Goal: Task Accomplishment & Management: Manage account settings

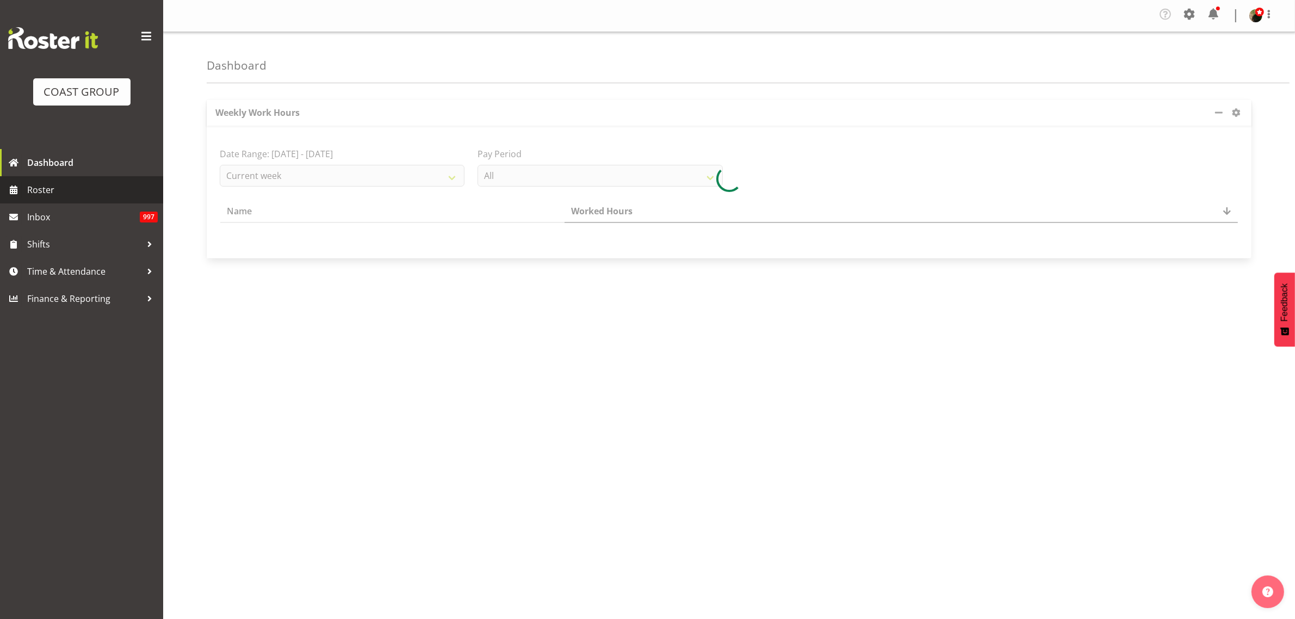
click at [53, 197] on span "Roster" at bounding box center [92, 190] width 131 height 16
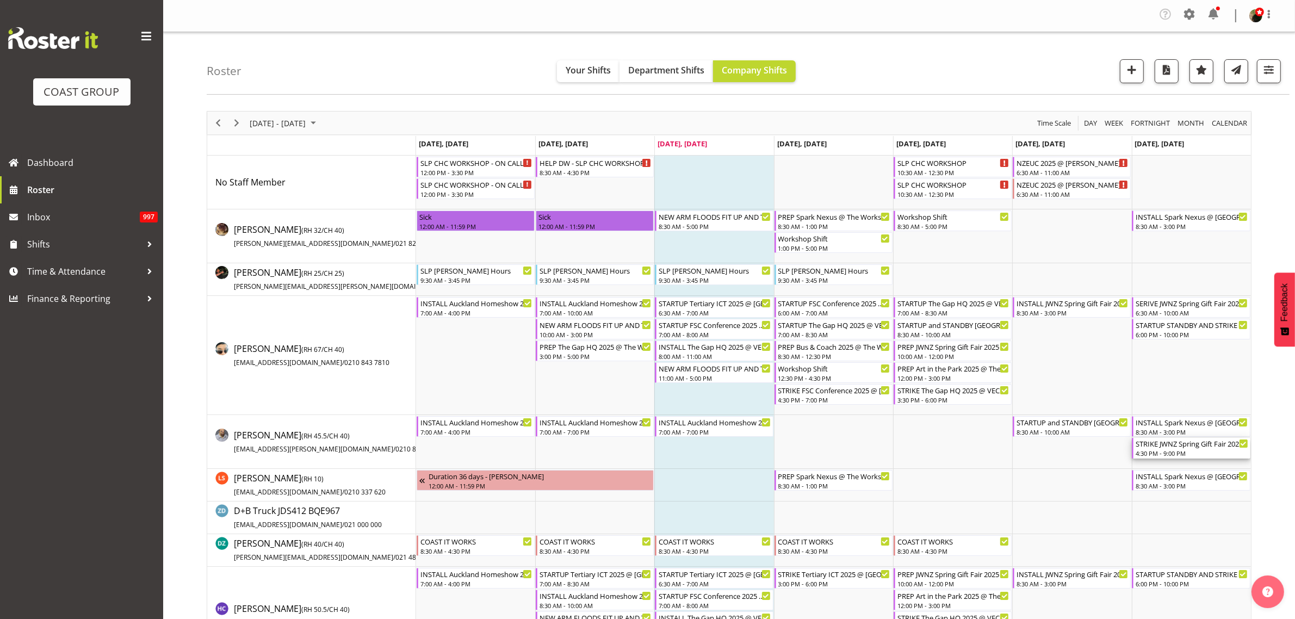
click at [1157, 447] on div "STRIKE JWNZ Spring Gift Fair 2025 @ Viaduct Events Centre On Site @ 1730" at bounding box center [1192, 443] width 112 height 11
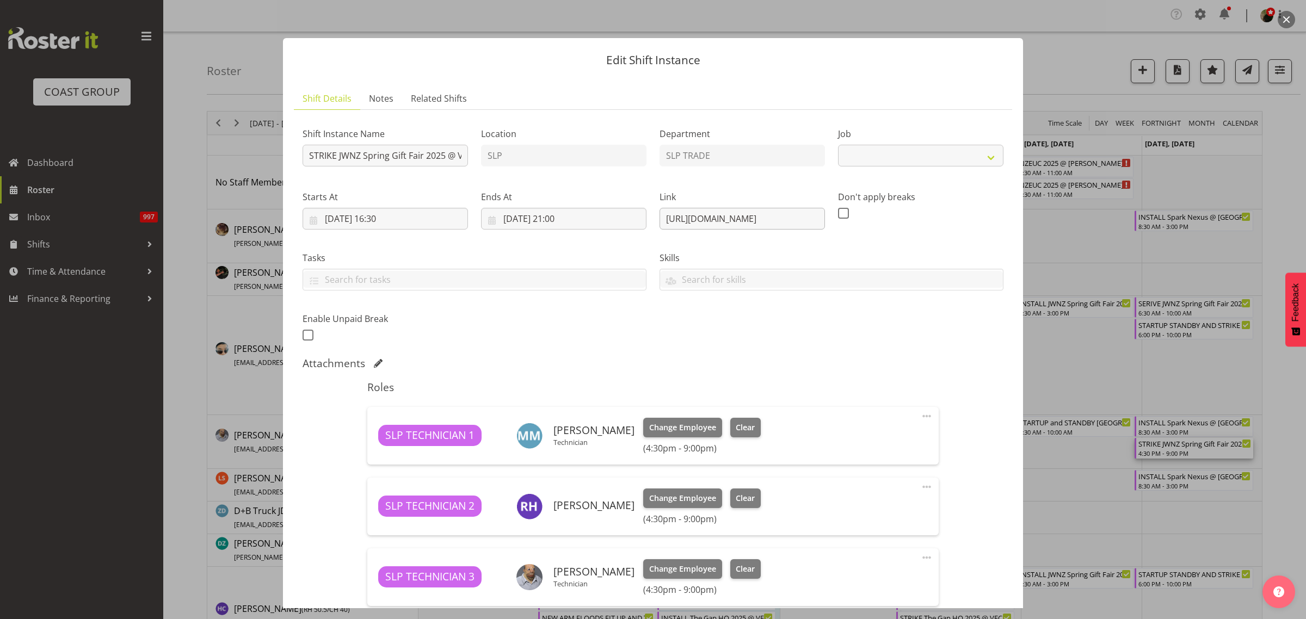
select select "9403"
drag, startPoint x: 657, startPoint y: 218, endPoint x: 1182, endPoint y: 215, distance: 524.5
click at [1195, 215] on div "Edit Shift Instance Shift Details Notes Related Shifts Shift Instance Name STRI…" at bounding box center [653, 309] width 1306 height 619
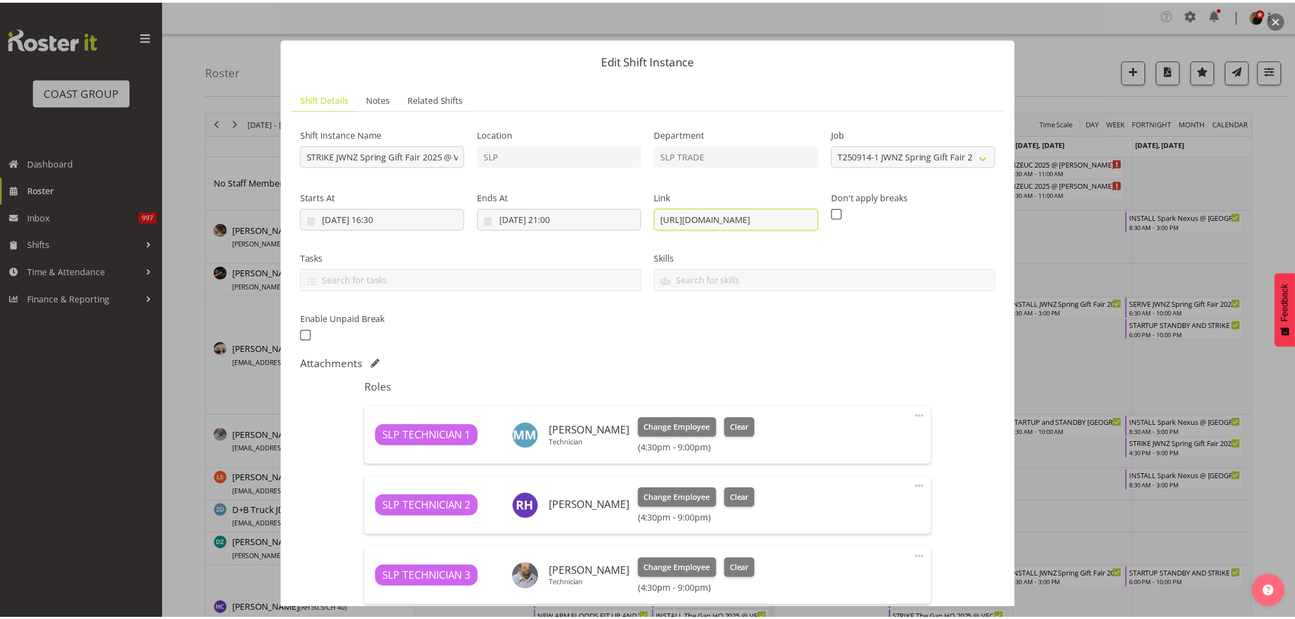
scroll to position [0, 0]
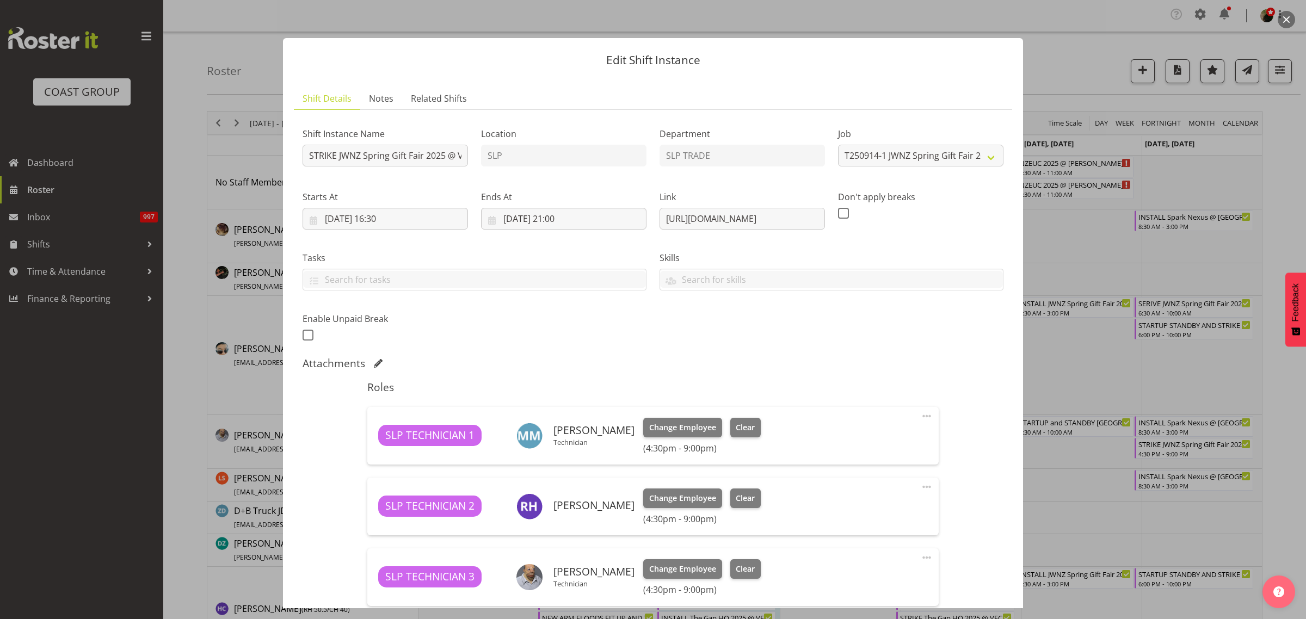
click at [1287, 17] on button "button" at bounding box center [1285, 19] width 17 height 17
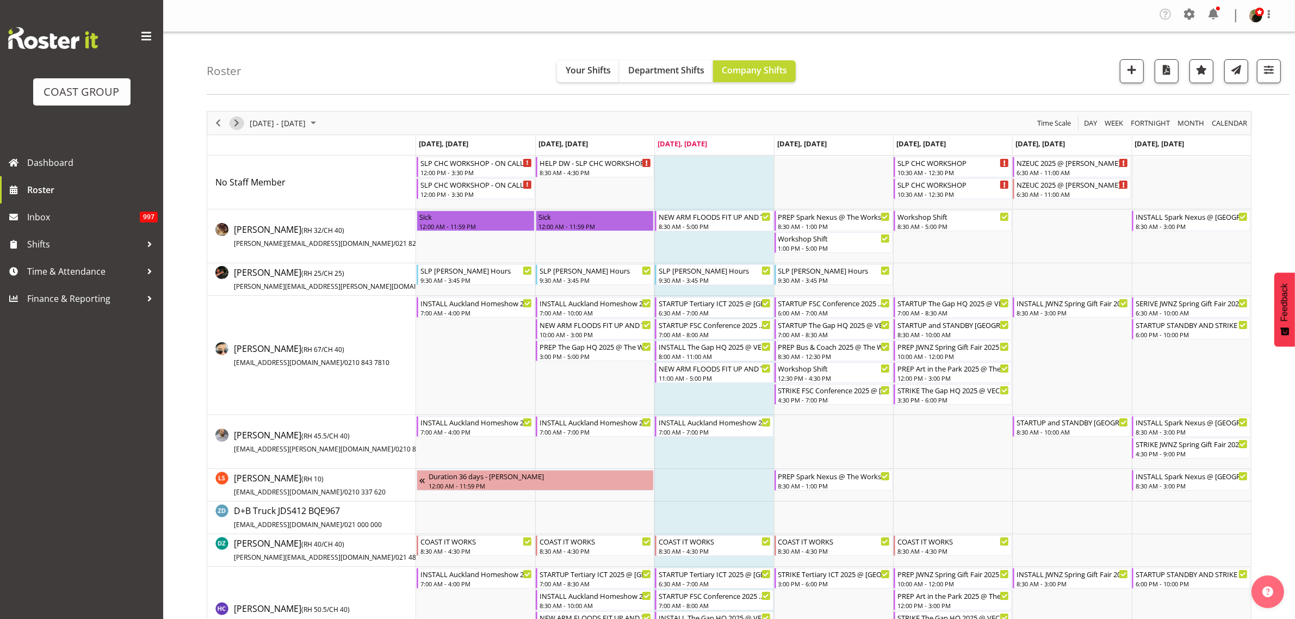
click at [237, 123] on span "Next" at bounding box center [236, 123] width 13 height 14
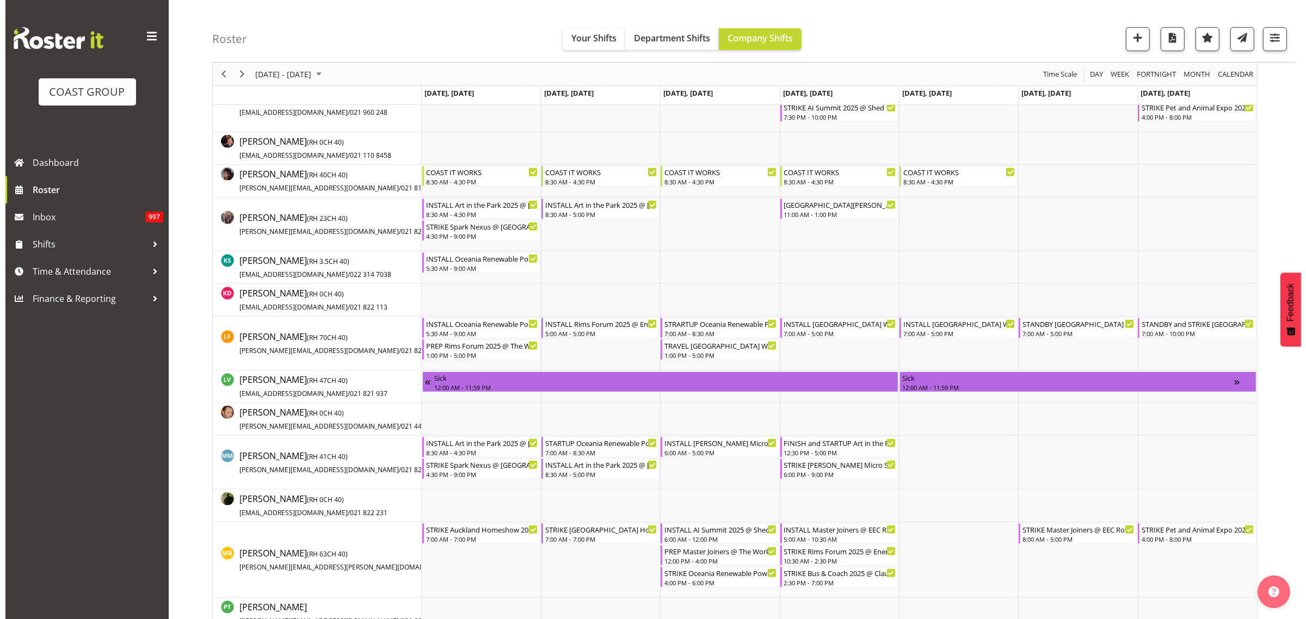
scroll to position [544, 0]
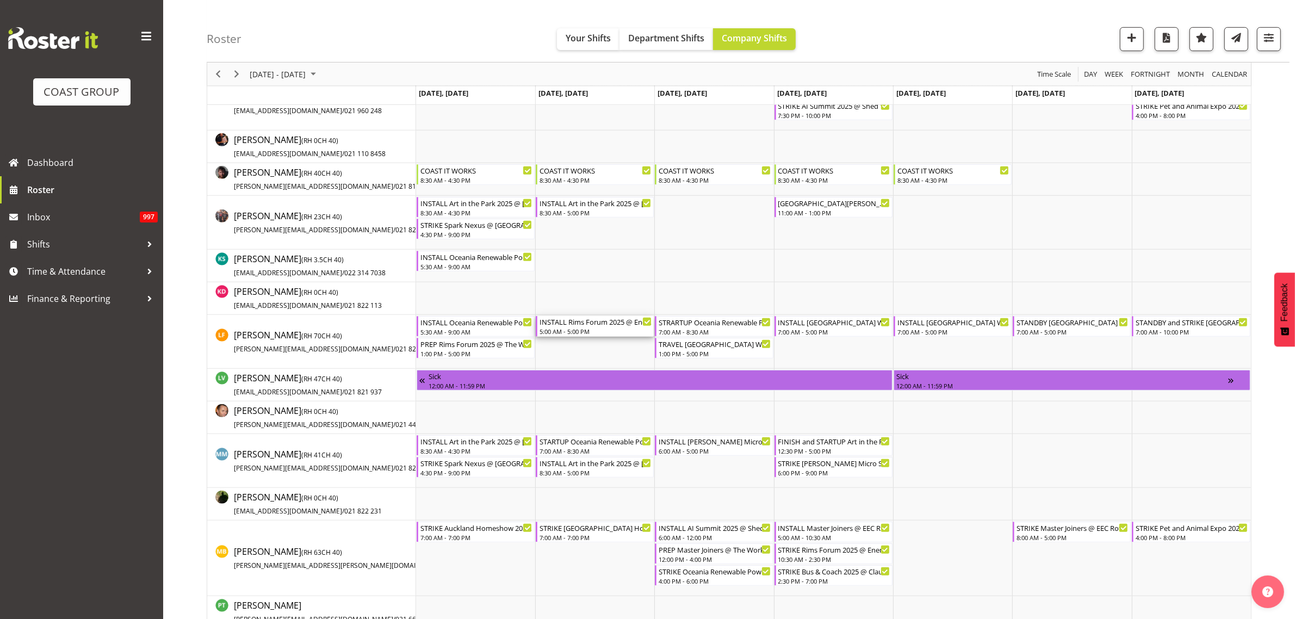
click at [590, 333] on div "5:00 AM - 5:00 PM" at bounding box center [596, 331] width 112 height 9
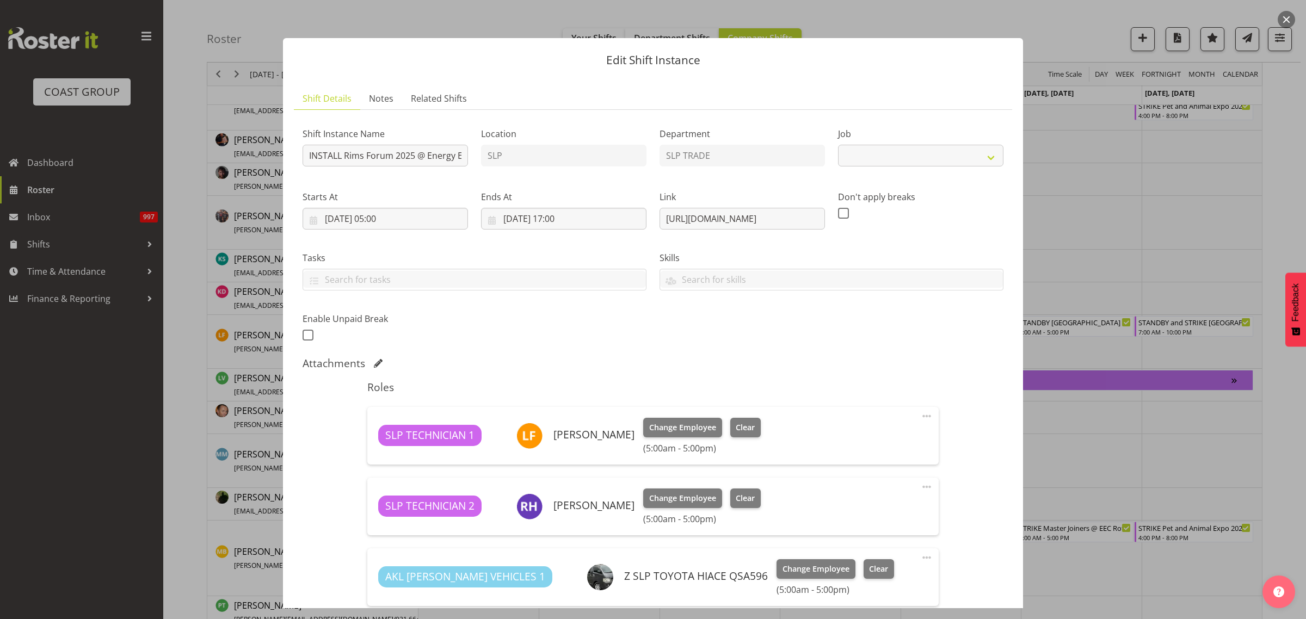
select select "9942"
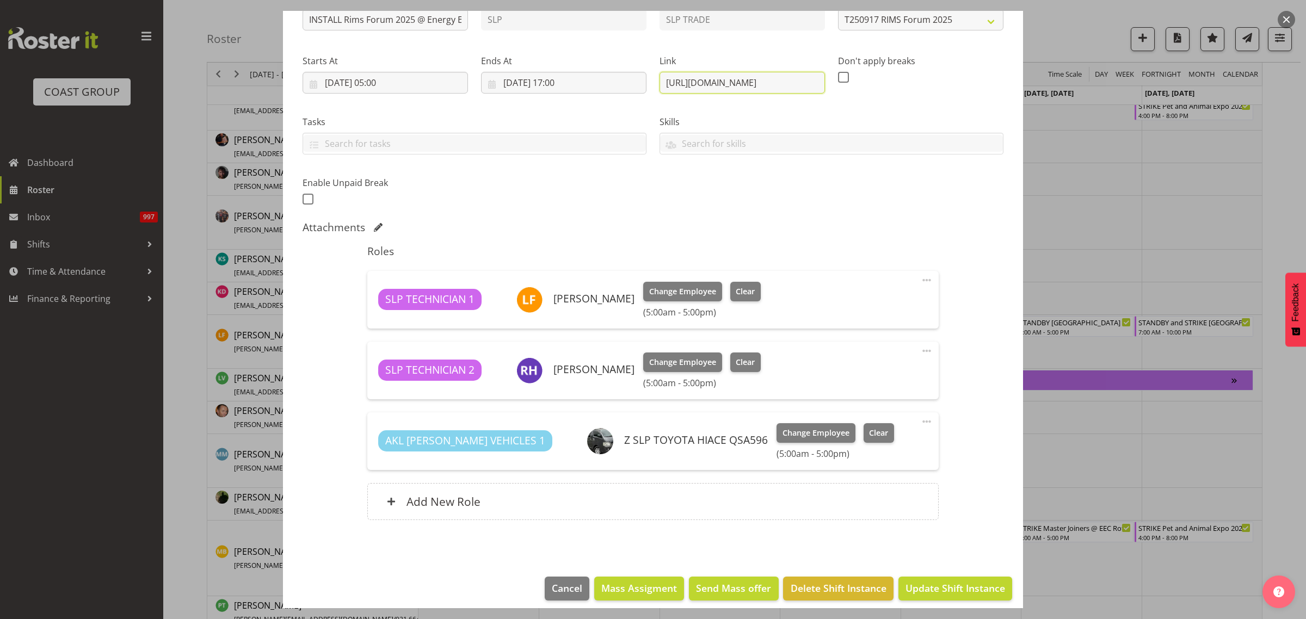
scroll to position [0, 170]
drag, startPoint x: 656, startPoint y: 90, endPoint x: 1046, endPoint y: 94, distance: 390.1
click at [1046, 94] on div "Edit Shift Instance Shift Details Notes Related Shifts Shift Instance Name INST…" at bounding box center [653, 309] width 1306 height 619
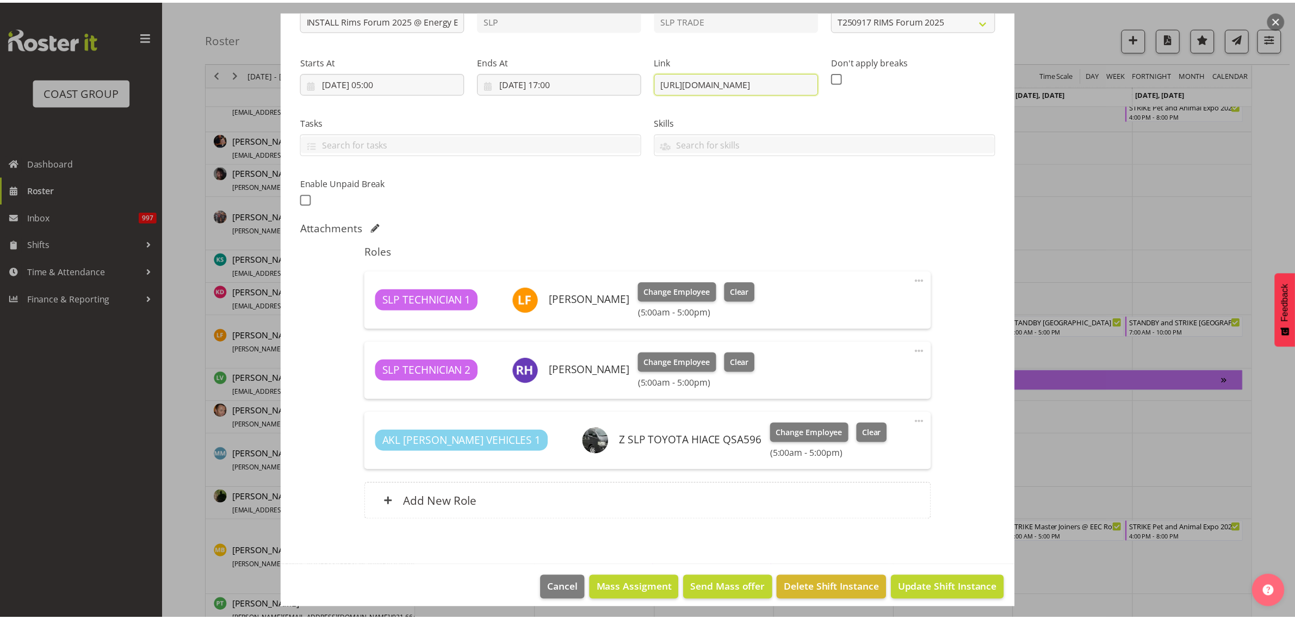
scroll to position [0, 0]
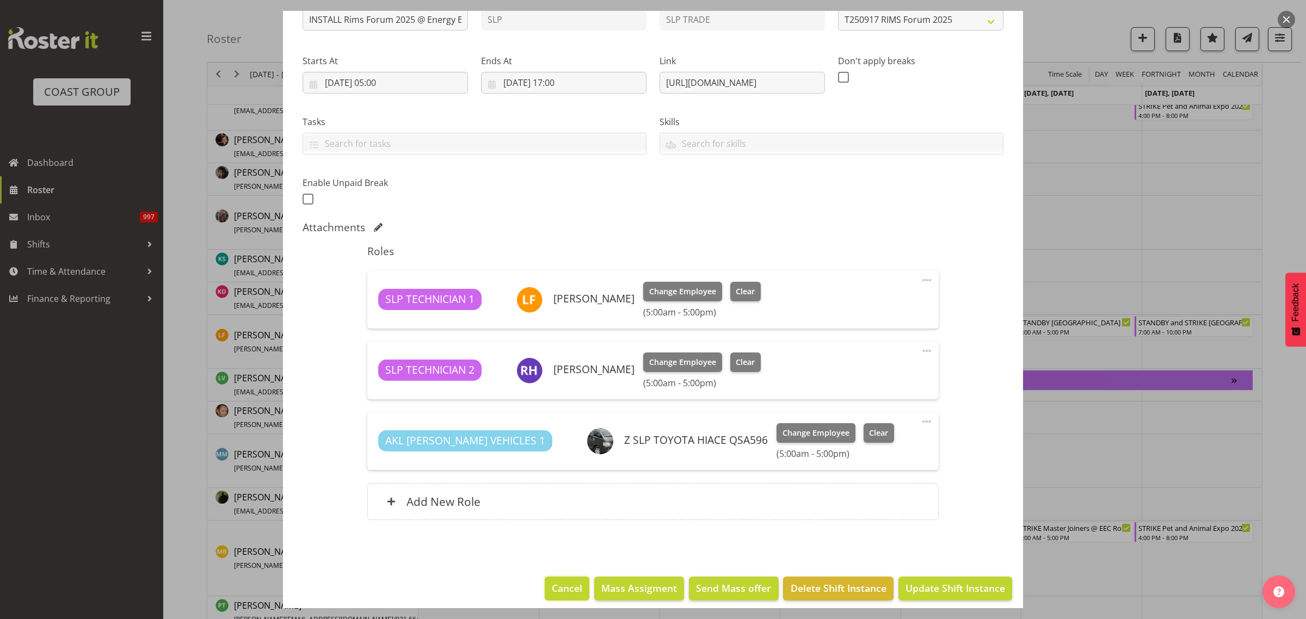
click at [558, 593] on span "Cancel" at bounding box center [567, 588] width 30 height 14
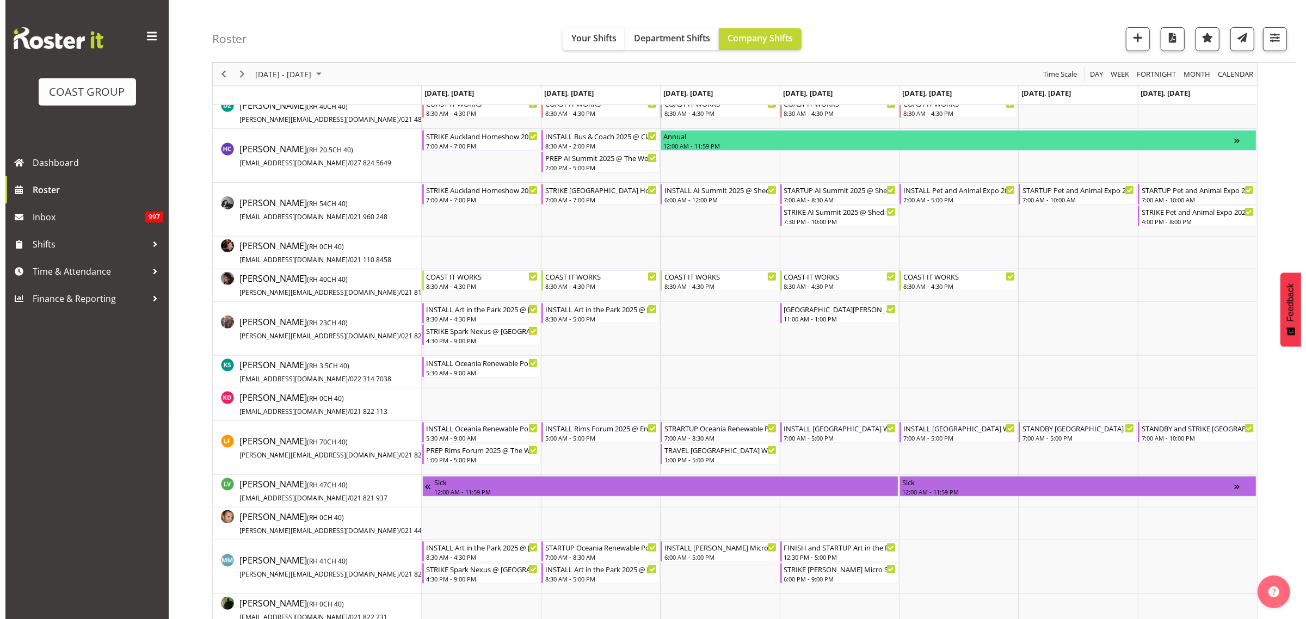
scroll to position [476, 0]
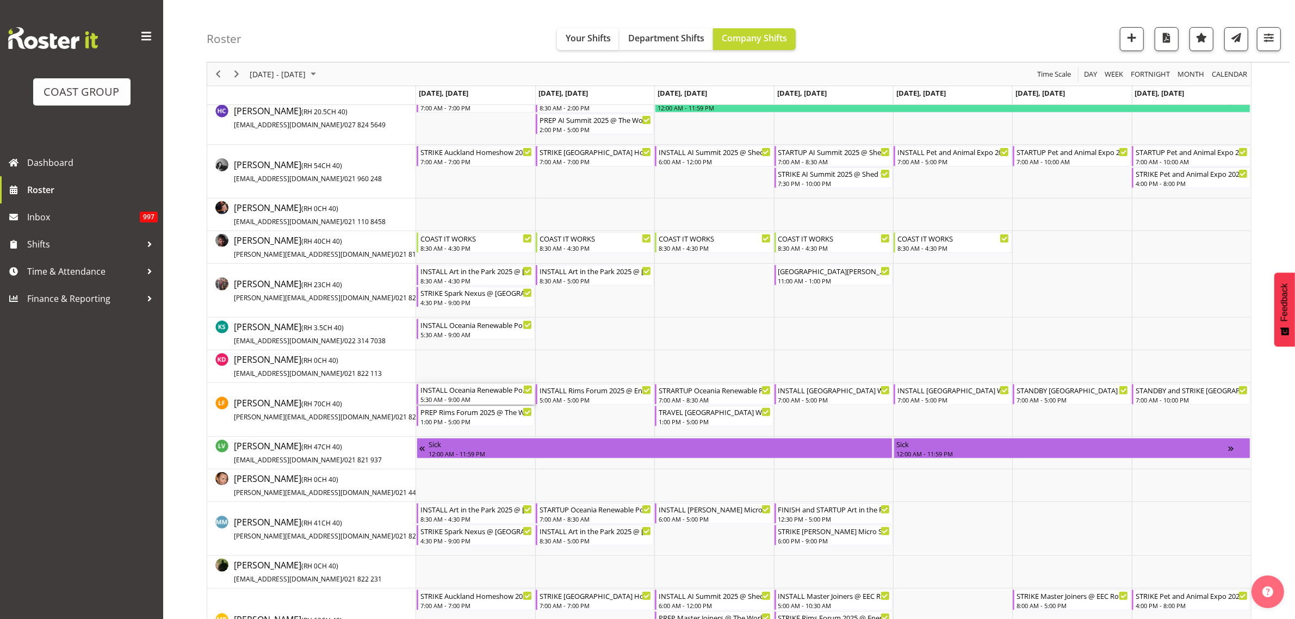
click at [461, 396] on div "5:30 AM - 9:00 AM" at bounding box center [477, 399] width 112 height 9
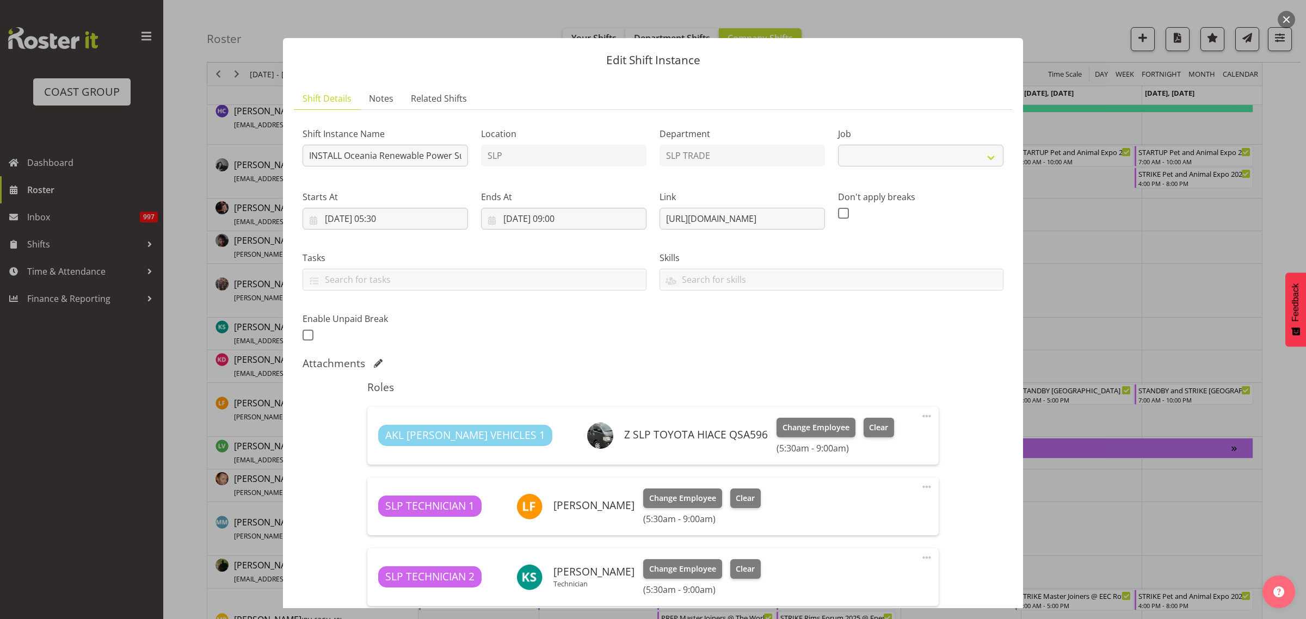
select select "10547"
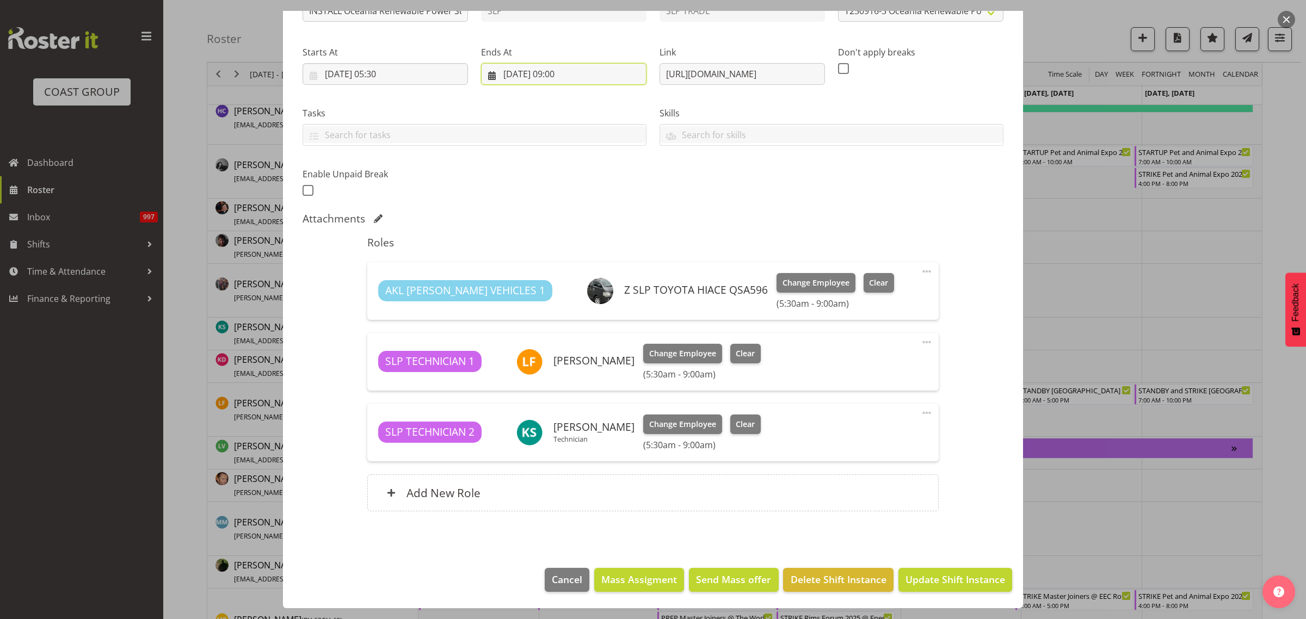
click at [548, 69] on input "[DATE] 09:00" at bounding box center [563, 74] width 165 height 22
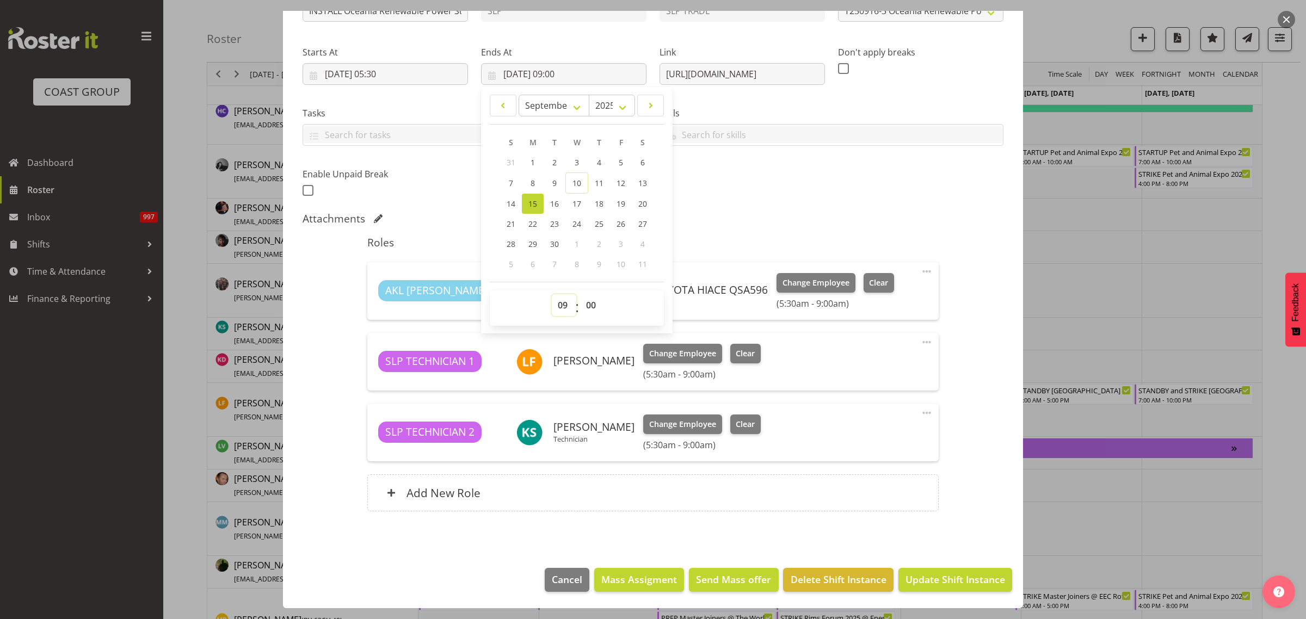
click at [559, 300] on select "00 01 02 03 04 05 06 07 08 09 10 11 12 13 14 15 16 17 18 19 20 21 22 23" at bounding box center [564, 305] width 24 height 22
select select "8"
click at [552, 294] on select "00 01 02 03 04 05 06 07 08 09 10 11 12 13 14 15 16 17 18 19 20 21 22 23" at bounding box center [564, 305] width 24 height 22
type input "[DATE] 08:00"
select select "30"
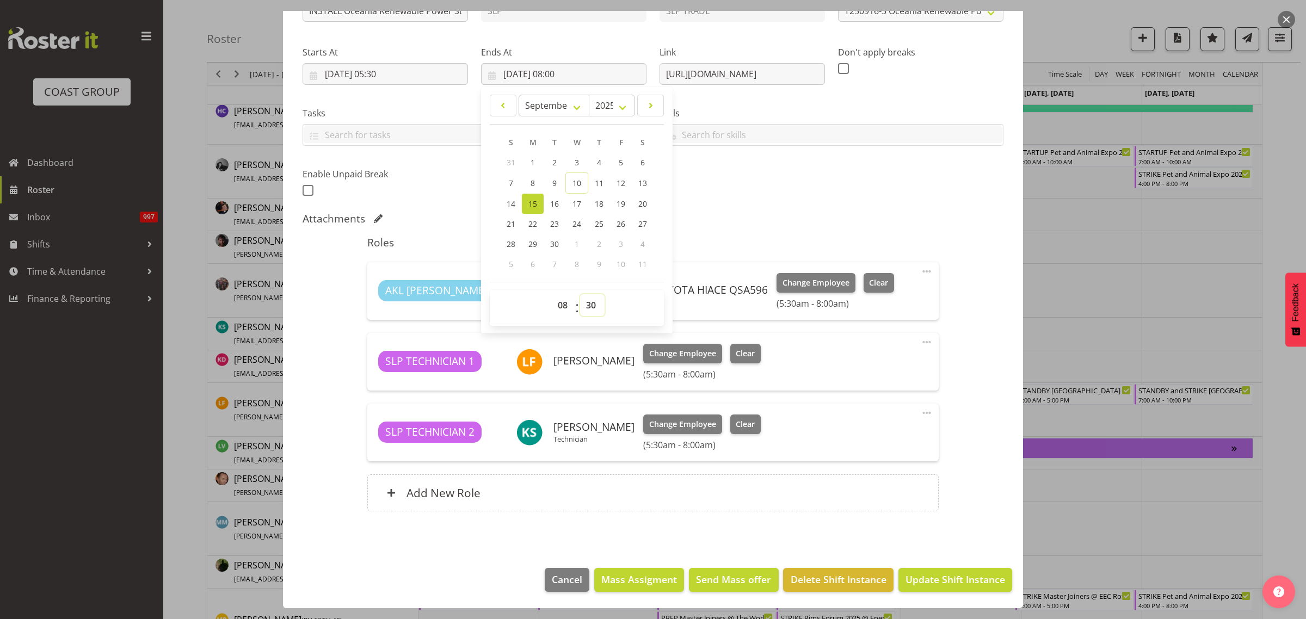
type input "[DATE] 08:30"
click at [950, 585] on span "Update Shift Instance" at bounding box center [955, 579] width 100 height 14
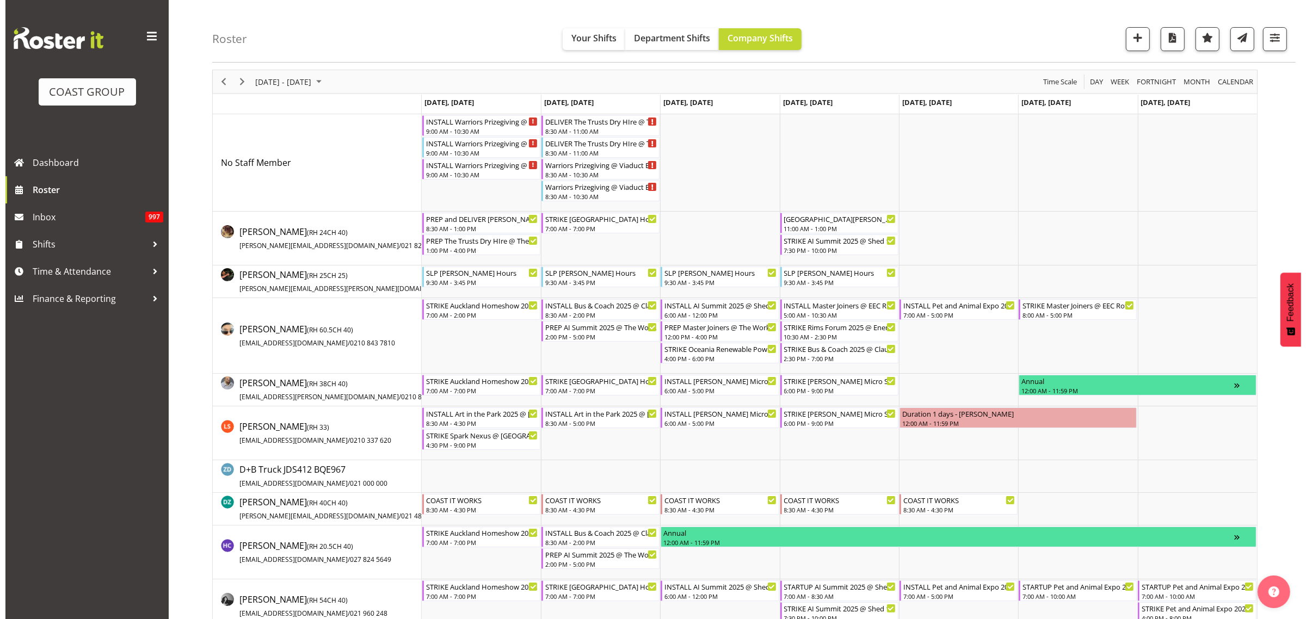
scroll to position [0, 0]
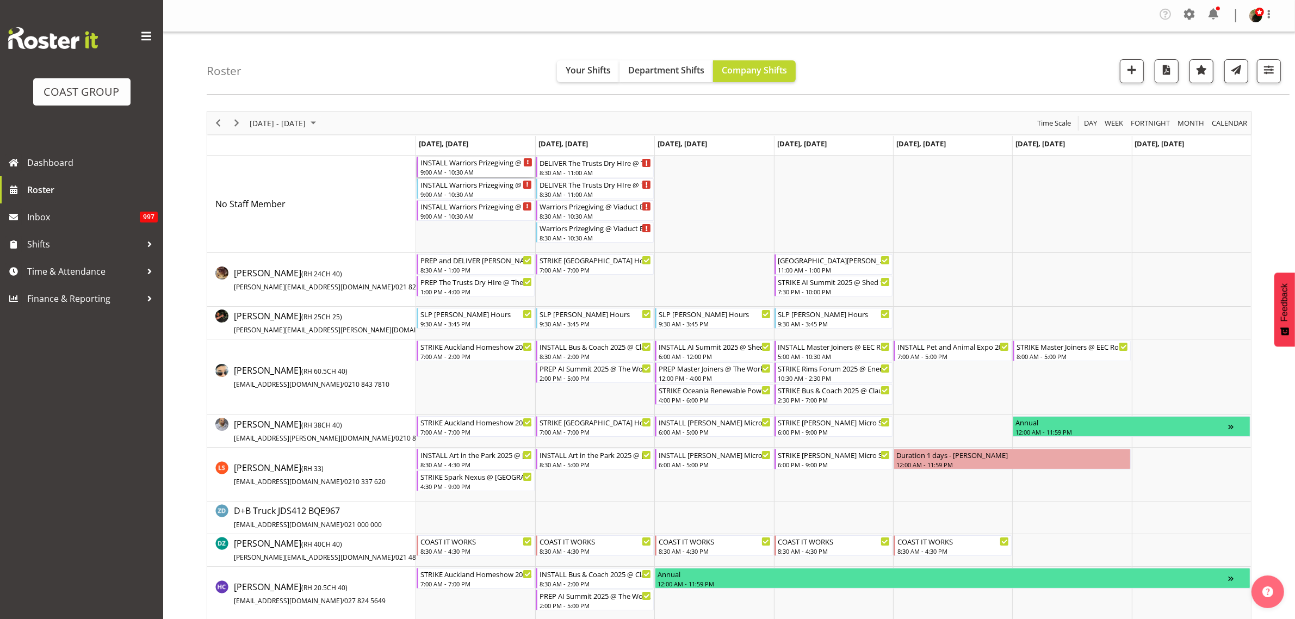
click at [480, 170] on div "9:00 AM - 10:30 AM" at bounding box center [477, 172] width 112 height 9
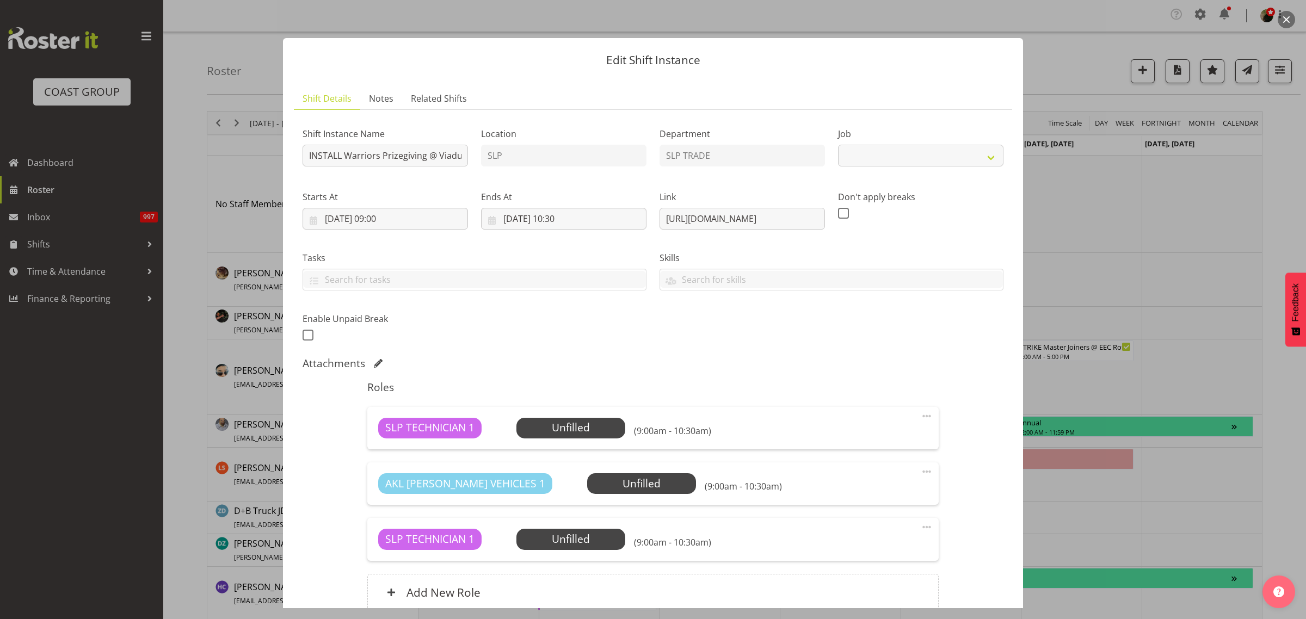
select select "10624"
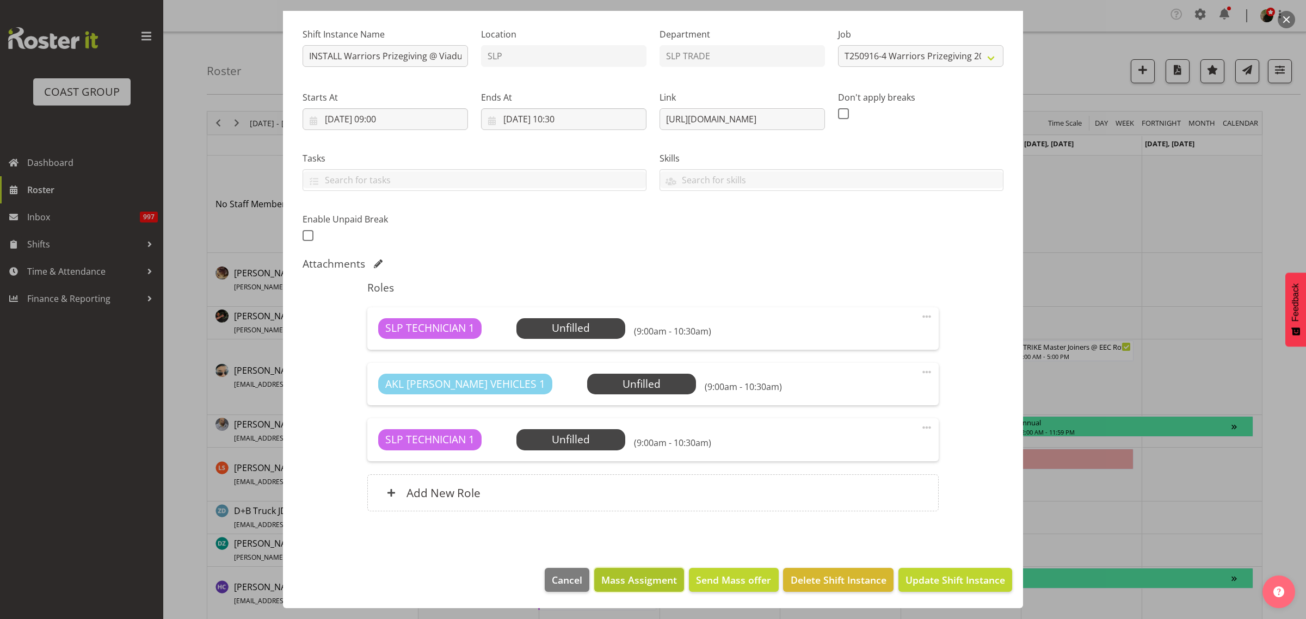
click at [626, 575] on span "Mass Assigment" at bounding box center [639, 580] width 76 height 14
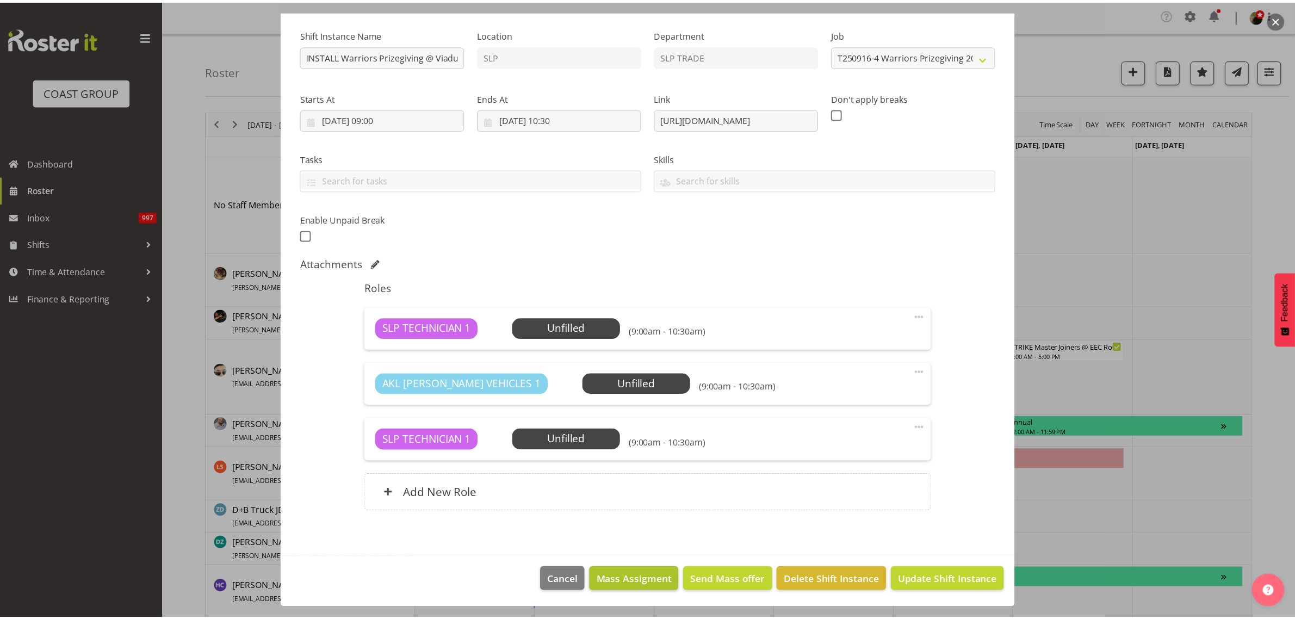
scroll to position [56, 0]
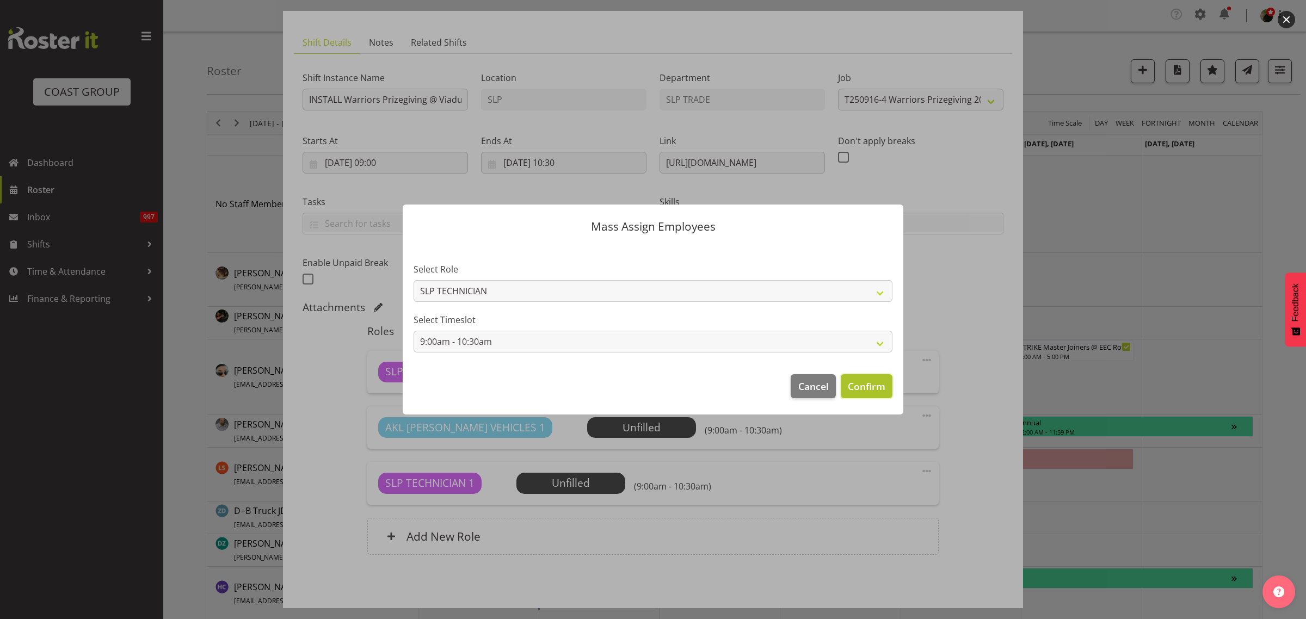
click at [860, 384] on span "Confirm" at bounding box center [867, 386] width 38 height 14
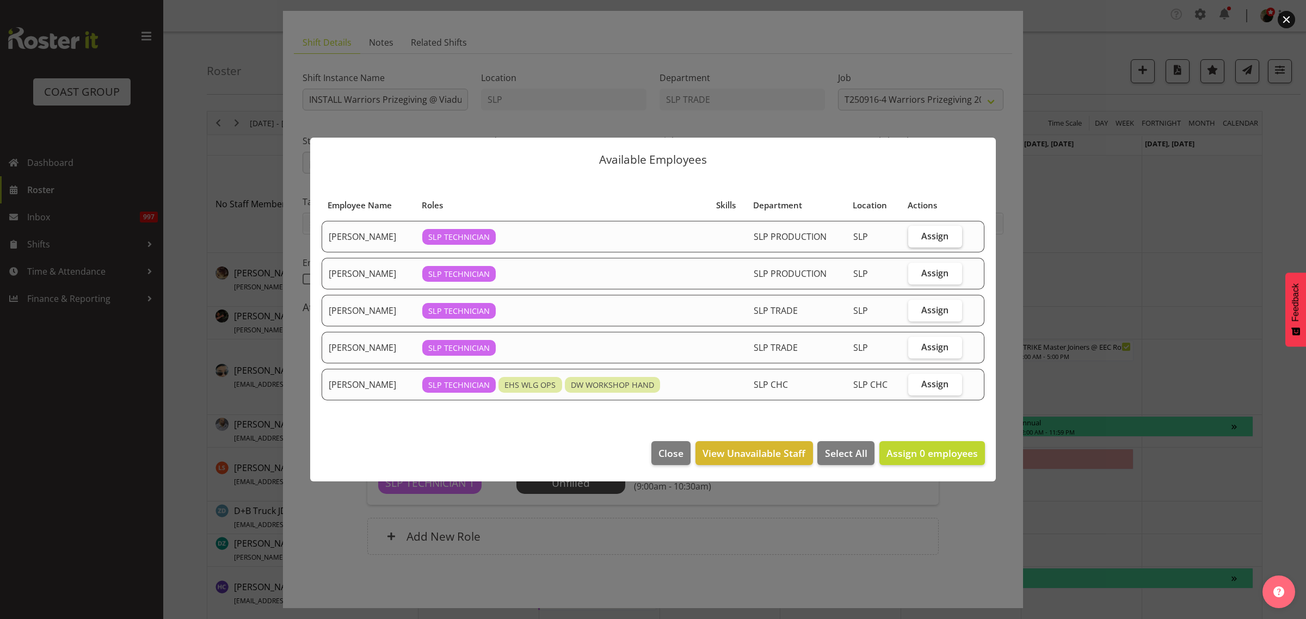
click at [926, 235] on span "Assign" at bounding box center [934, 236] width 27 height 11
click at [915, 235] on input "Assign" at bounding box center [911, 235] width 7 height 7
checkbox input "true"
click at [926, 314] on span "Assign" at bounding box center [934, 310] width 27 height 11
click at [915, 313] on input "Assign" at bounding box center [911, 309] width 7 height 7
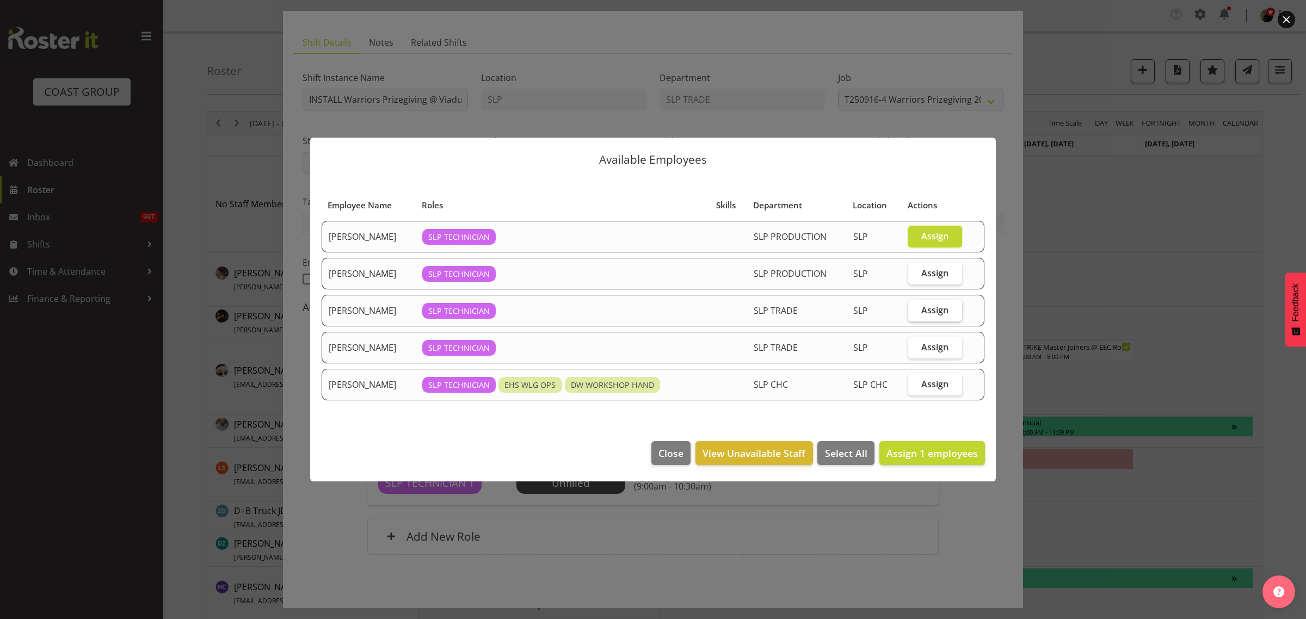
checkbox input "true"
click at [931, 459] on span "Assign 2 employees" at bounding box center [931, 453] width 91 height 13
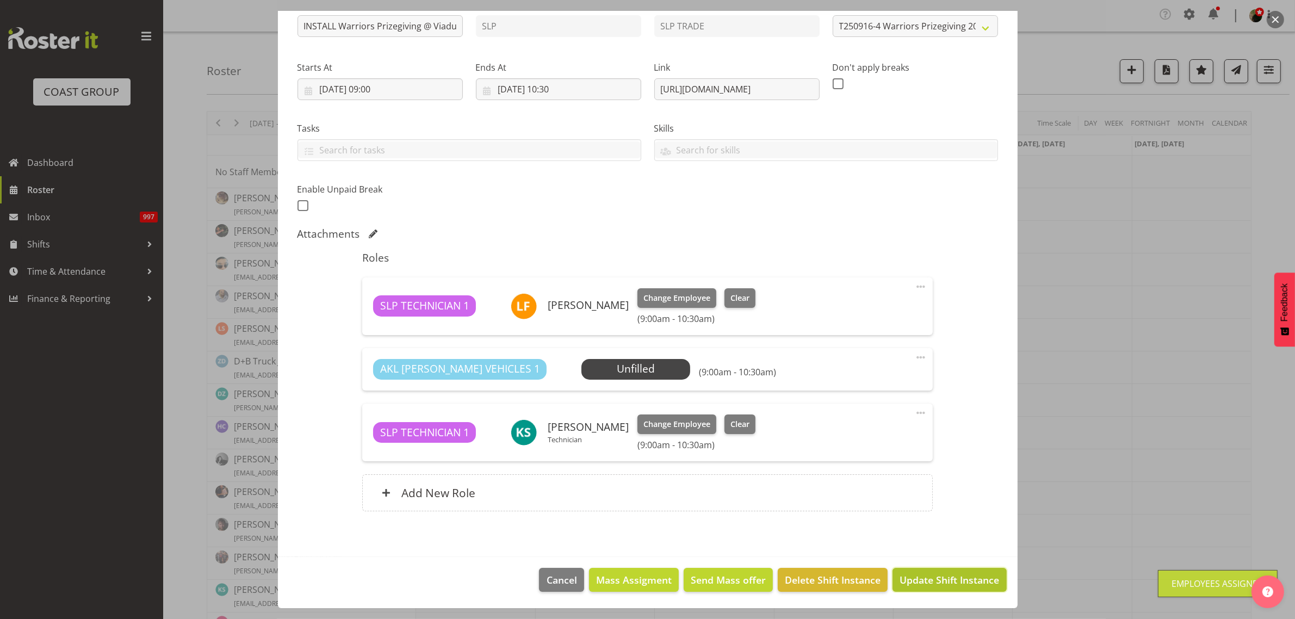
click at [949, 583] on span "Update Shift Instance" at bounding box center [950, 580] width 100 height 14
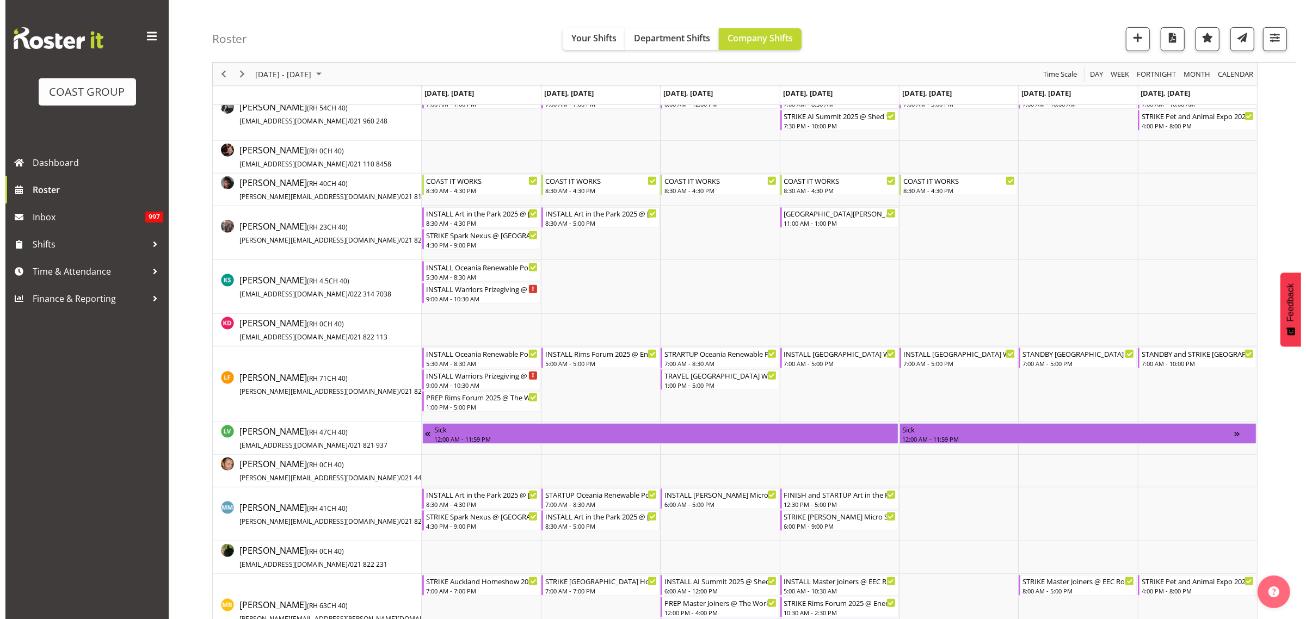
scroll to position [544, 0]
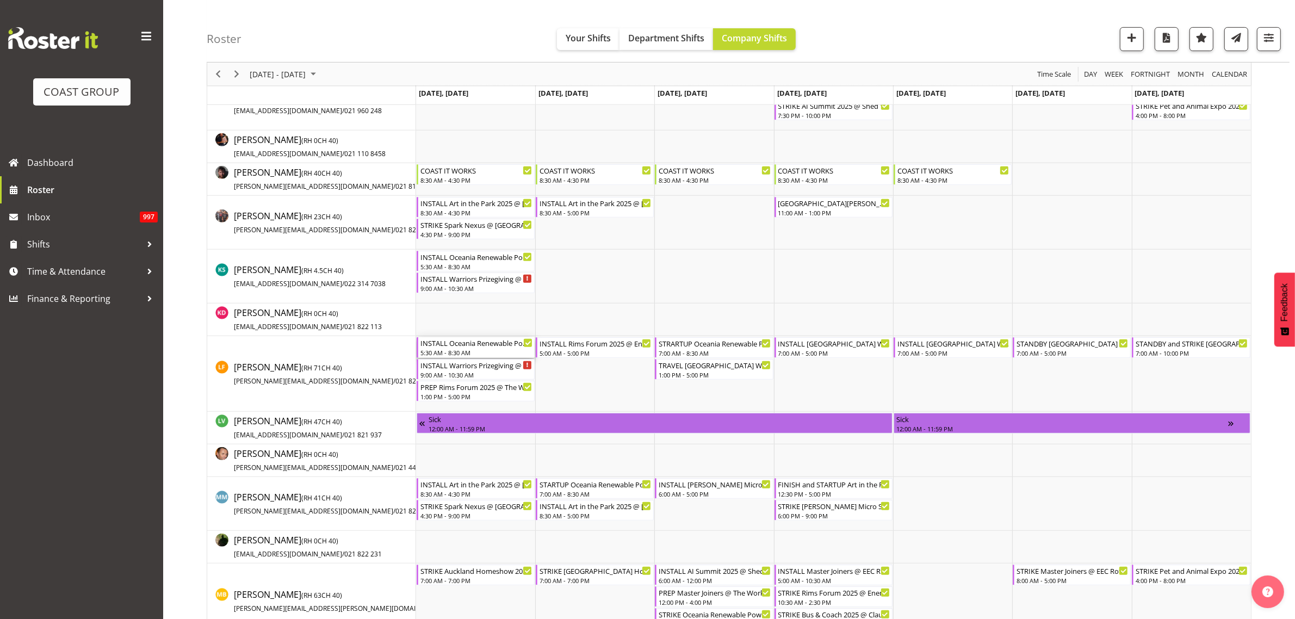
click at [468, 350] on div "5:30 AM - 8:30 AM" at bounding box center [477, 352] width 112 height 9
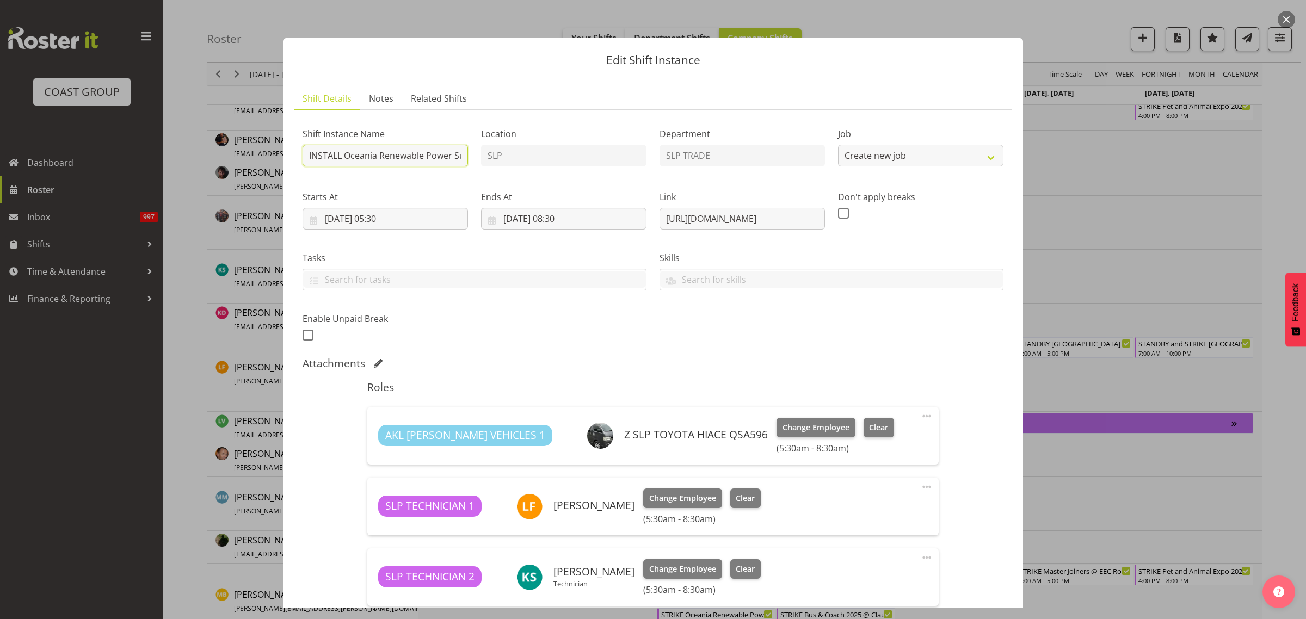
select select "10547"
click at [391, 152] on input "INSTALL Oceania Renewable Power Summit 2025 @ The Pullman On Site @ 0600" at bounding box center [384, 156] width 165 height 22
click at [1282, 17] on button "button" at bounding box center [1285, 19] width 17 height 17
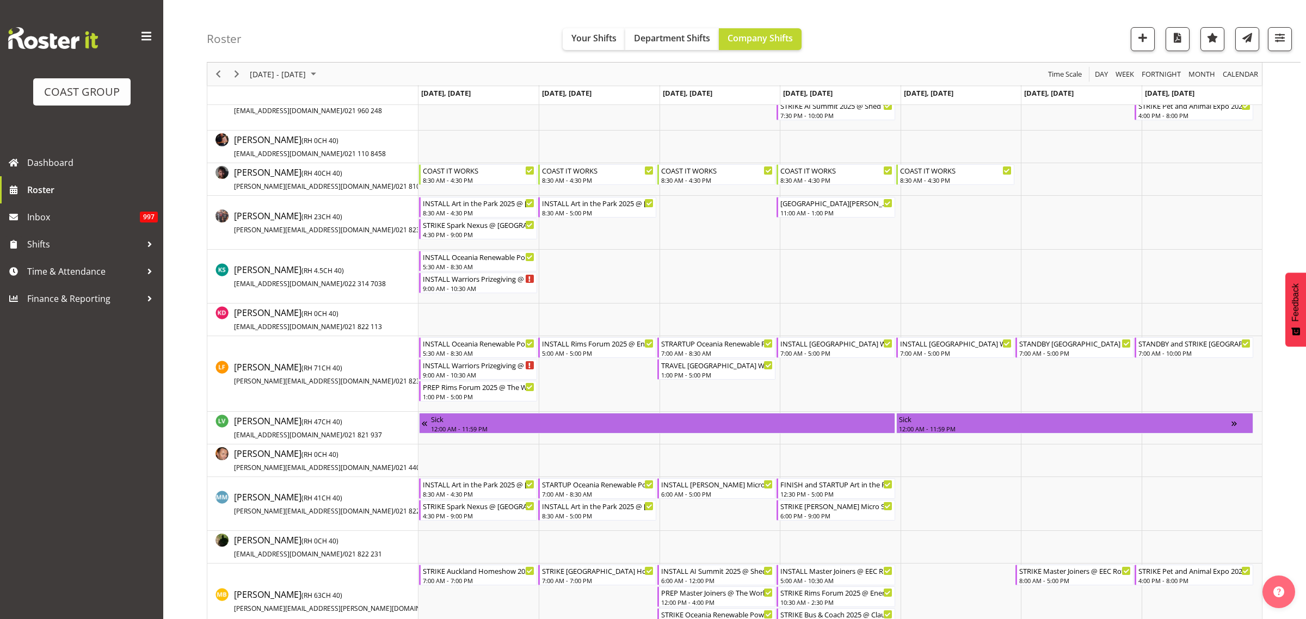
scroll to position [0, 0]
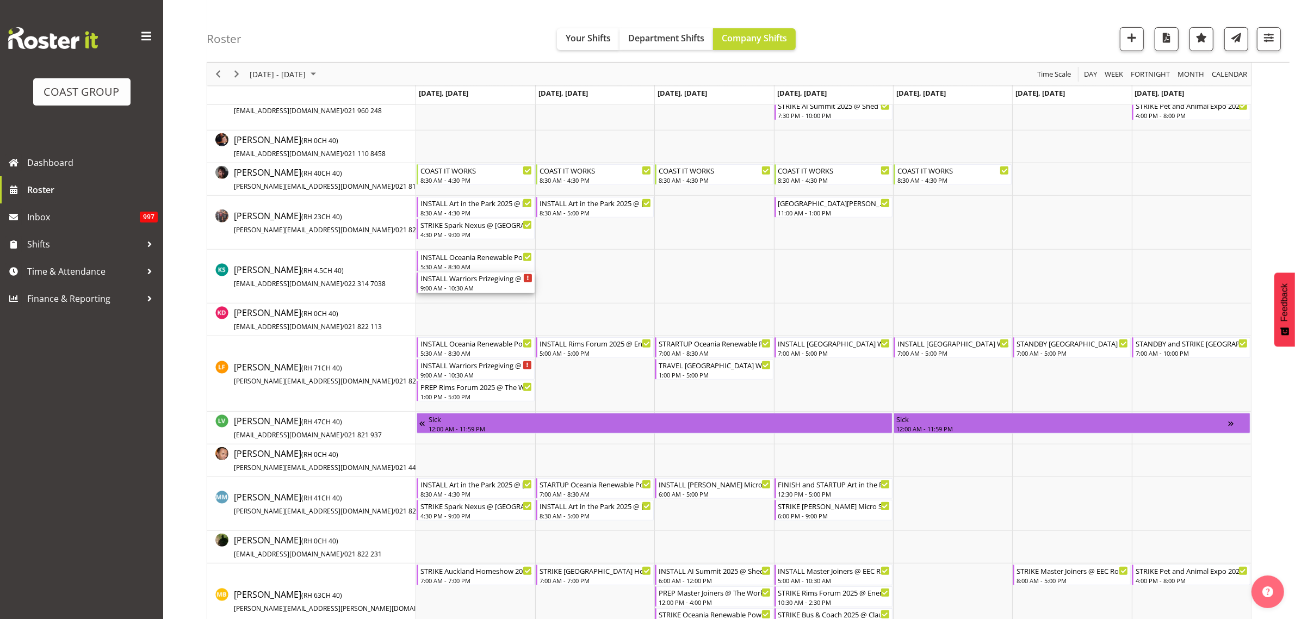
click at [467, 280] on div "INSTALL Warriors Prizegiving @ Viaduct Events Center On SIte @ 0930" at bounding box center [477, 278] width 112 height 11
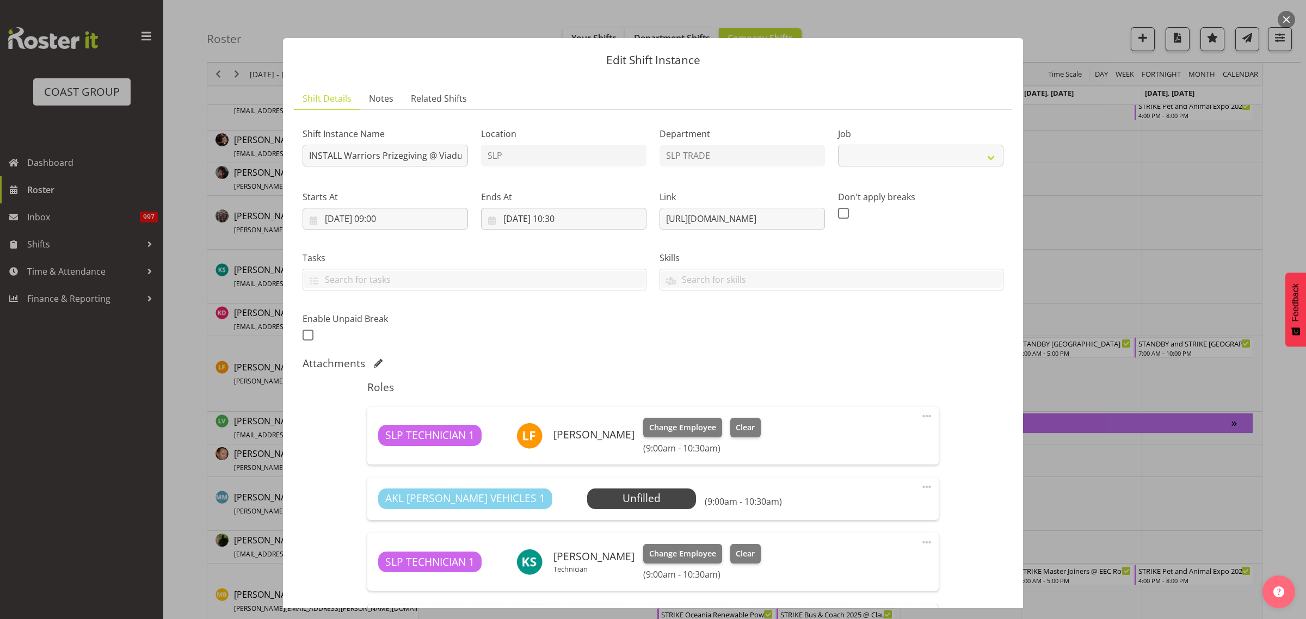
select select "10624"
click at [601, 499] on span "Select Employee" at bounding box center [641, 499] width 81 height 16
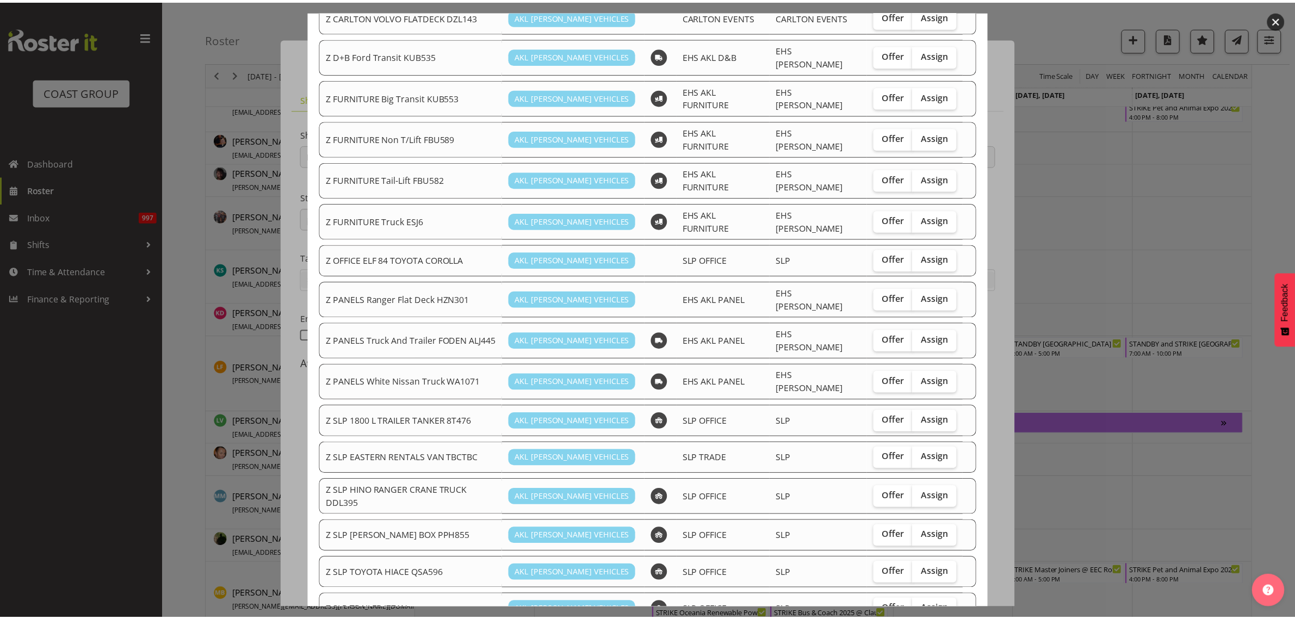
scroll to position [371, 0]
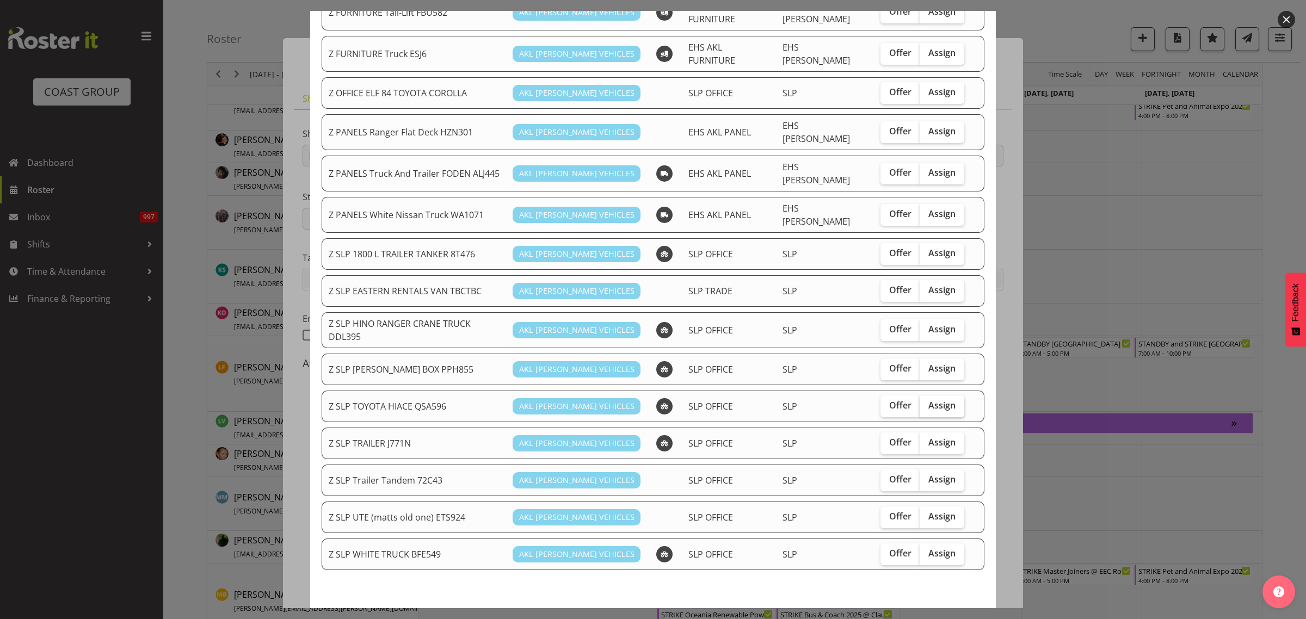
click at [931, 400] on span "Assign" at bounding box center [941, 405] width 27 height 11
click at [926, 402] on input "Assign" at bounding box center [922, 405] width 7 height 7
checkbox input "true"
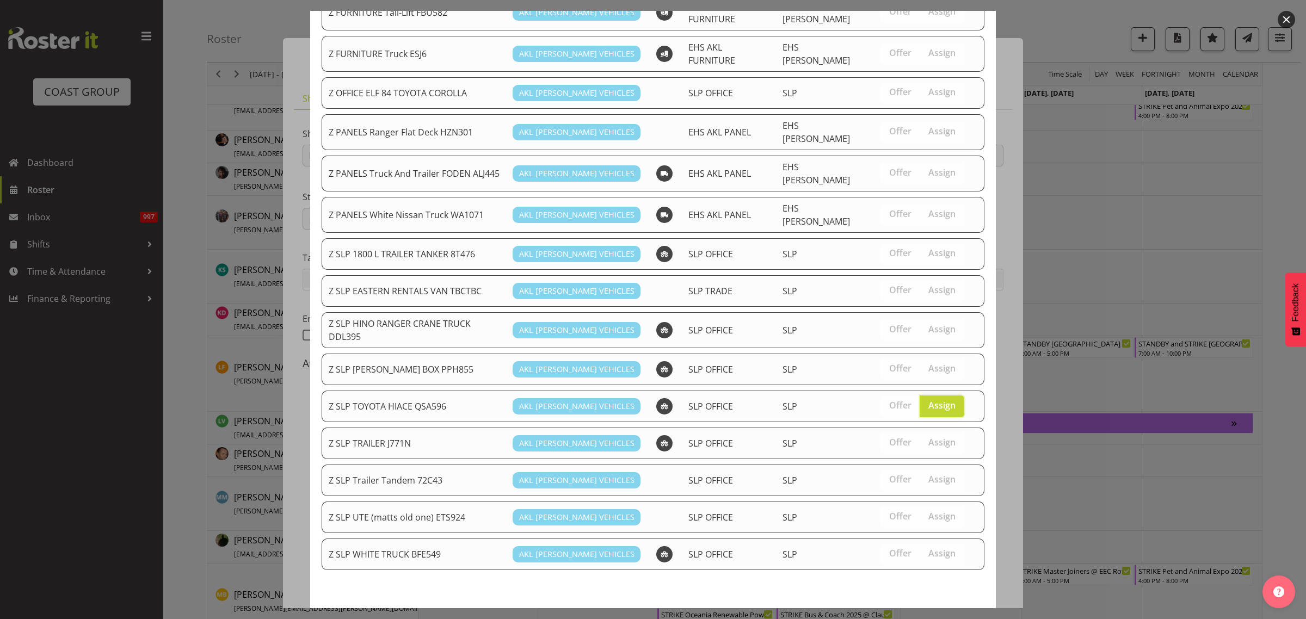
click at [887, 616] on span "Assign Z SLP TOYOTA HIACE QSA596" at bounding box center [894, 622] width 168 height 13
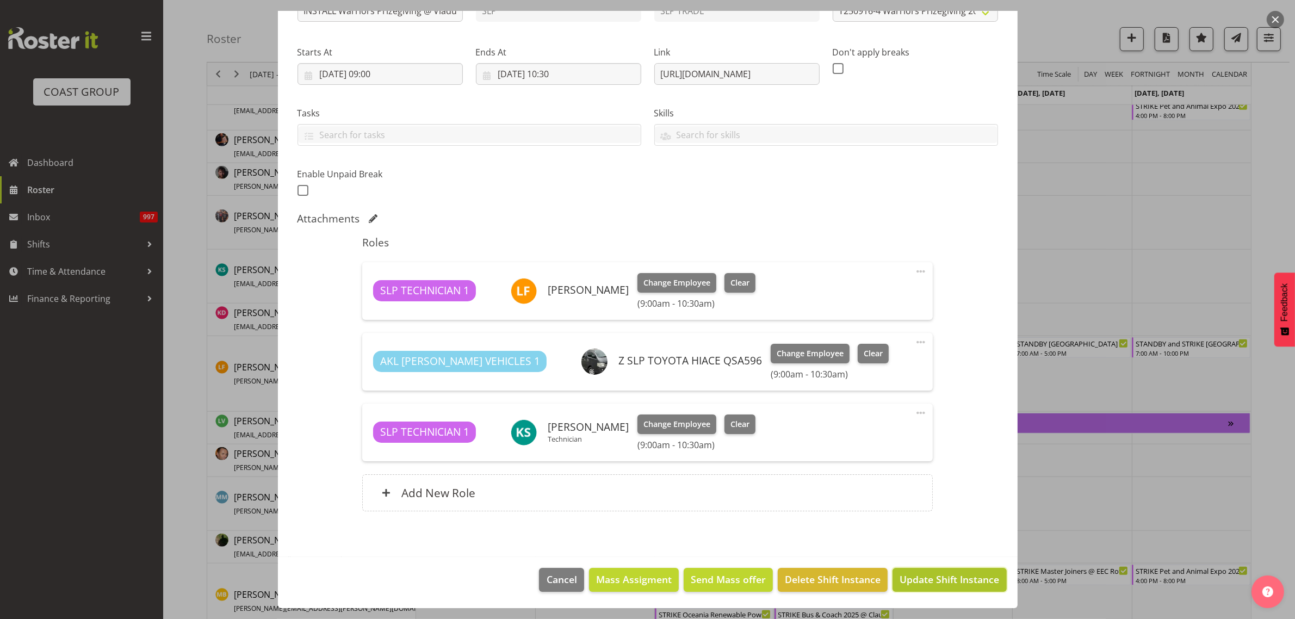
click at [960, 578] on span "Update Shift Instance" at bounding box center [950, 579] width 100 height 14
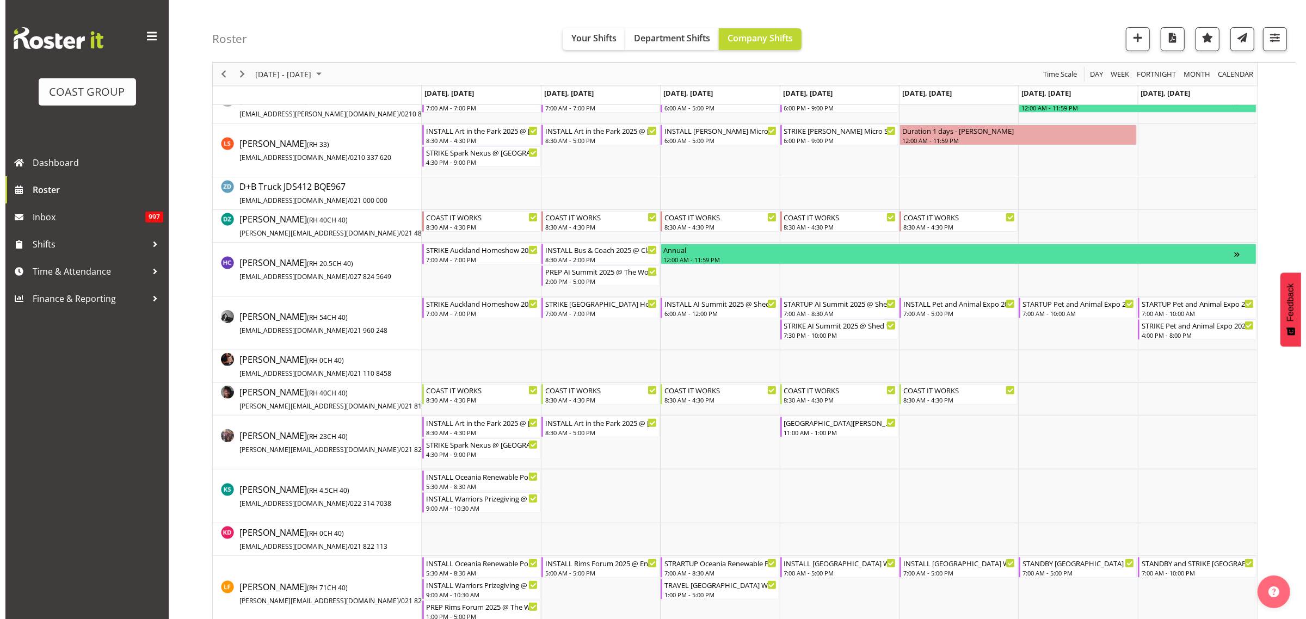
scroll to position [340, 0]
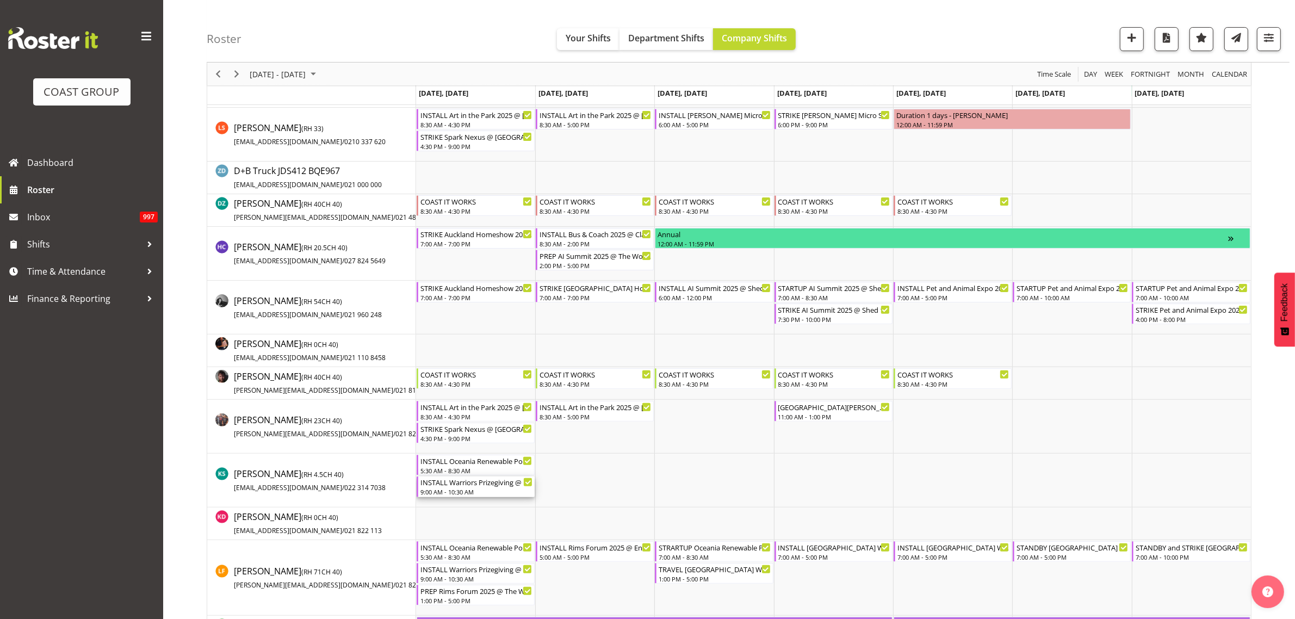
click at [471, 483] on div "INSTALL Warriors Prizegiving @ Viaduct Events Center On SIte @ 0930" at bounding box center [477, 482] width 112 height 11
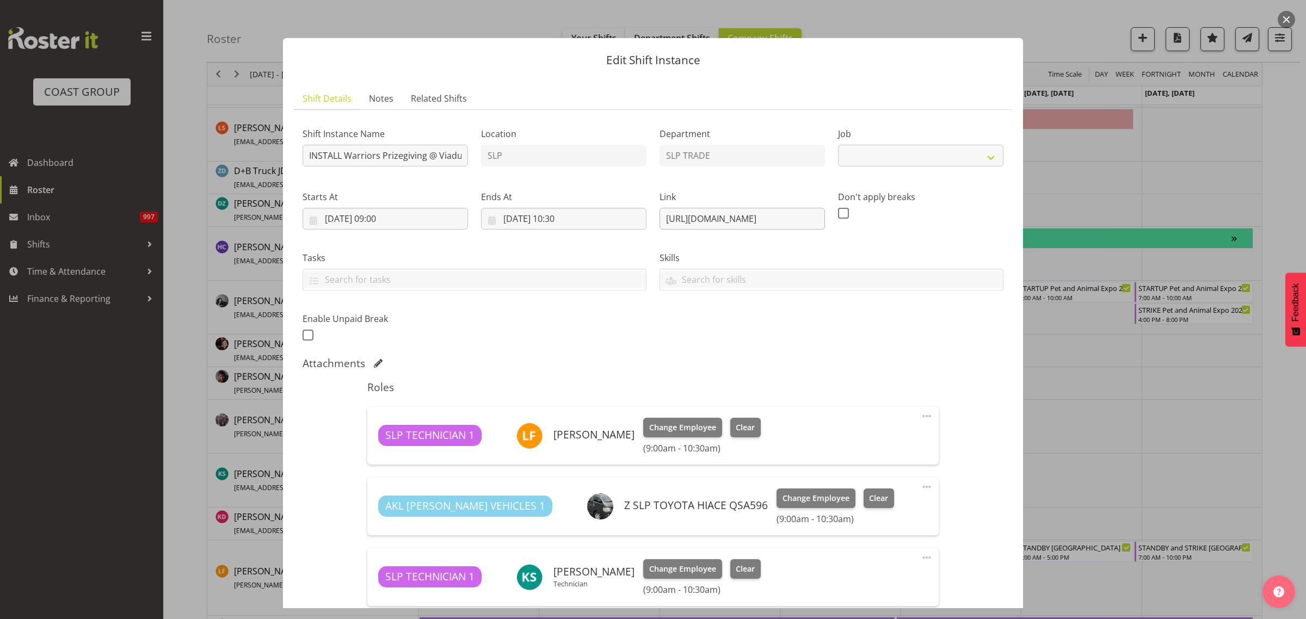
select select "10624"
drag, startPoint x: 656, startPoint y: 218, endPoint x: 1099, endPoint y: 208, distance: 443.5
click at [1102, 207] on div "Edit Shift Instance Shift Details Notes Related Shifts Shift Instance Name INST…" at bounding box center [653, 309] width 1306 height 619
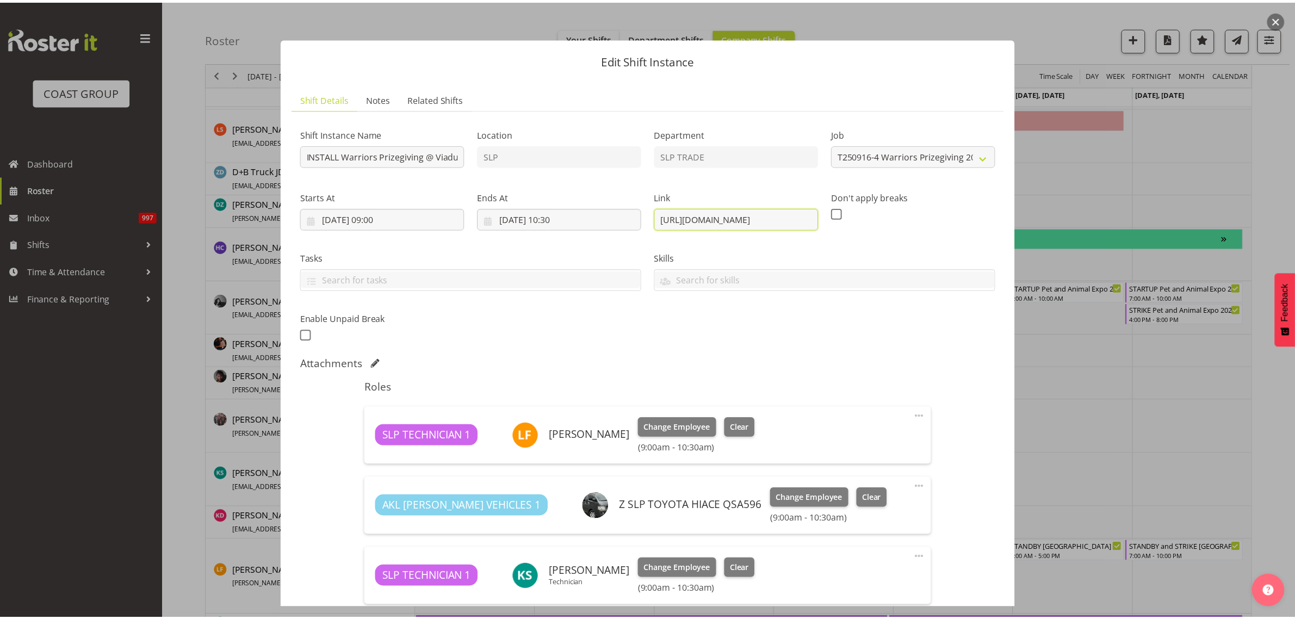
scroll to position [0, 0]
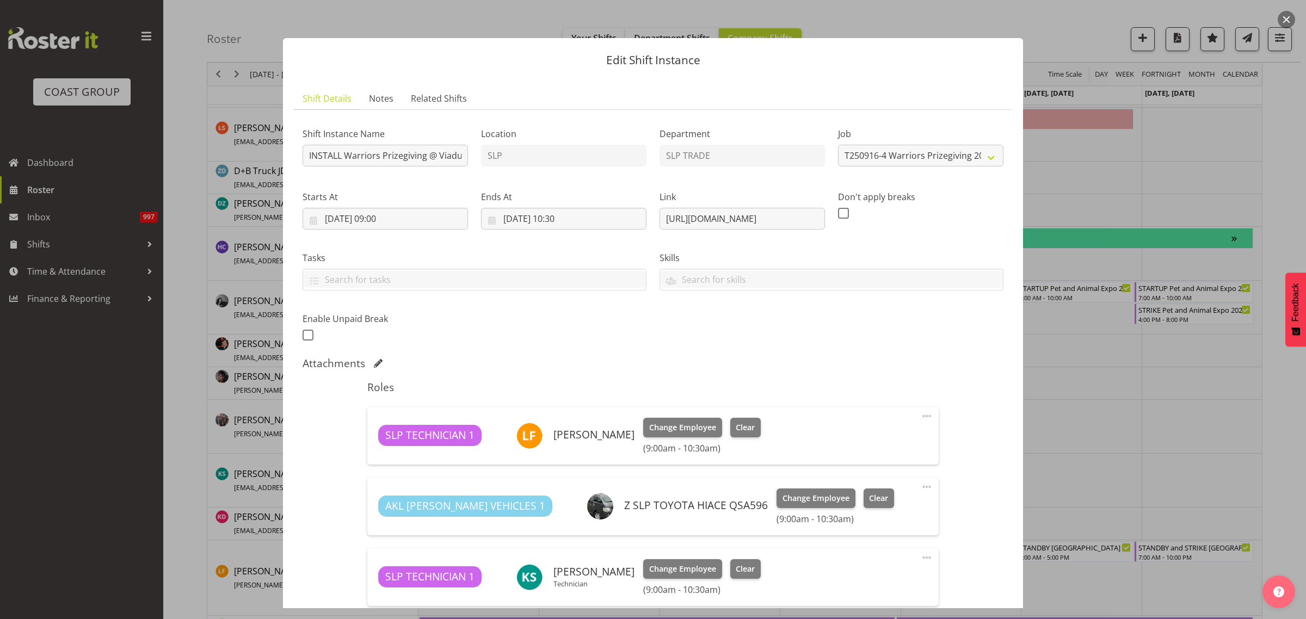
click at [1292, 15] on button "button" at bounding box center [1285, 19] width 17 height 17
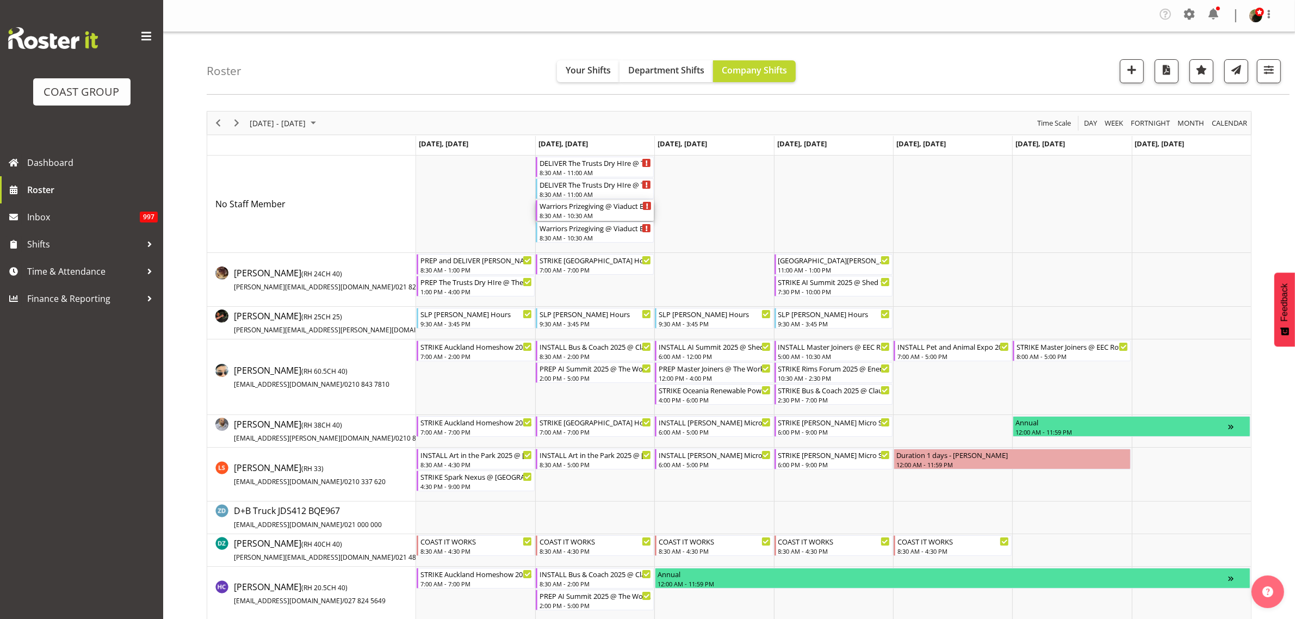
click at [588, 213] on div "8:30 AM - 10:30 AM" at bounding box center [596, 215] width 112 height 9
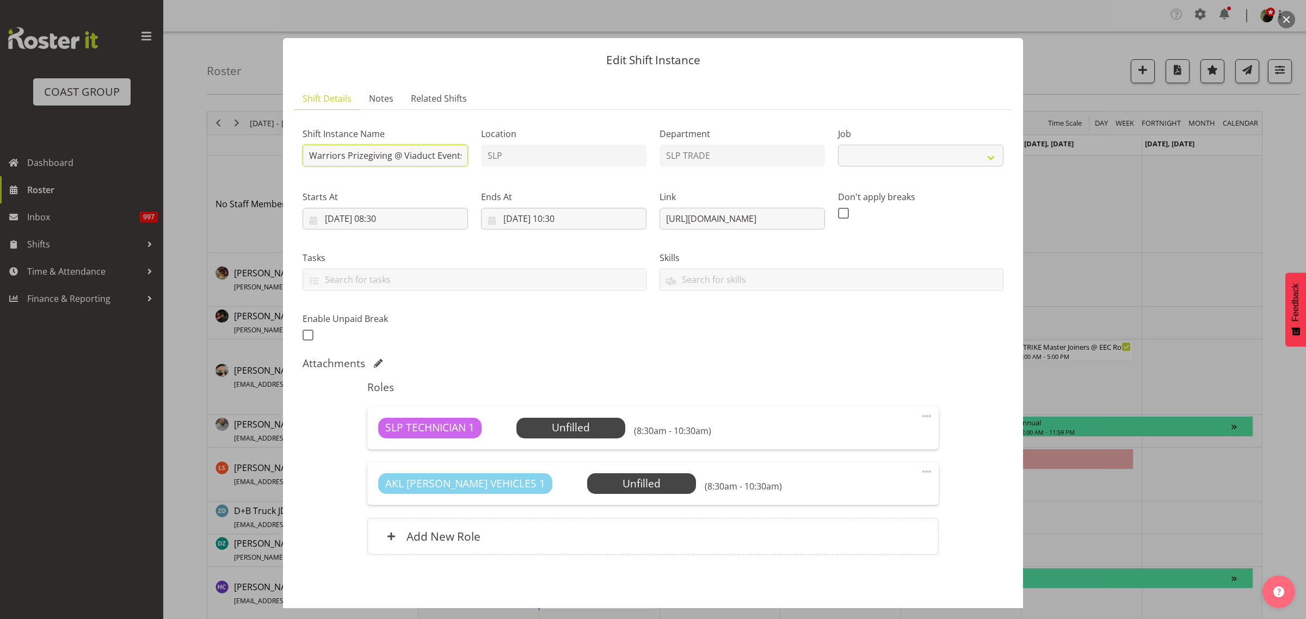
click at [308, 154] on input "Warriors Prizegiving @ Viaduct Events Center On SIte @ 0930" at bounding box center [384, 156] width 165 height 22
select select "10624"
type input "STRIKE Warriors Prizegiving @ Viaduct Events Center On SIte @ 2345"
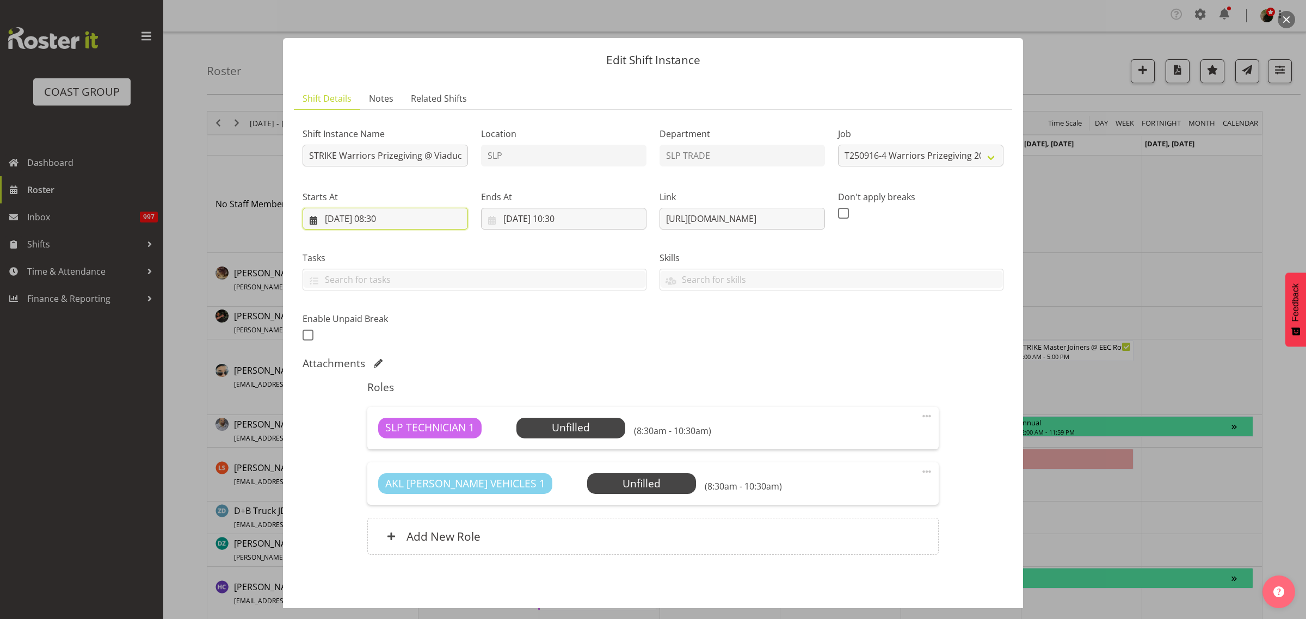
click at [376, 221] on input "[DATE] 08:30" at bounding box center [384, 219] width 165 height 22
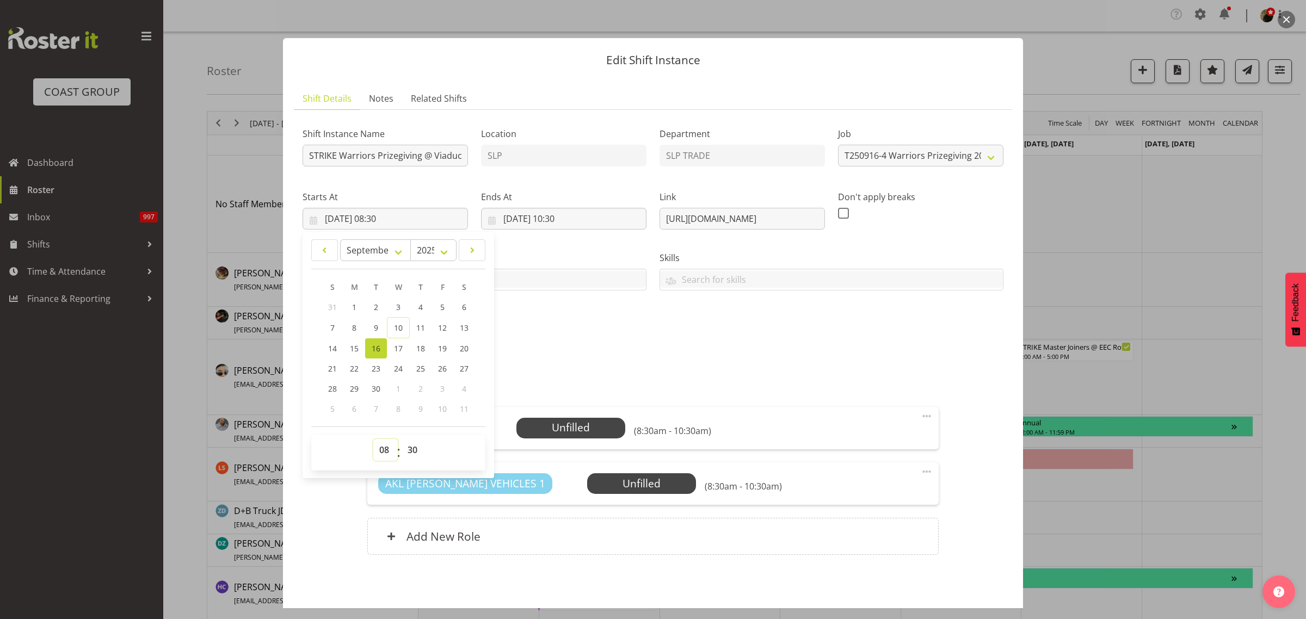
click at [385, 452] on select "00 01 02 03 04 05 06 07 08 09 10 11 12 13 14 15 16 17 18 19 20 21 22 23" at bounding box center [385, 450] width 24 height 22
select select "23"
click at [373, 439] on select "00 01 02 03 04 05 06 07 08 09 10 11 12 13 14 15 16 17 18 19 20 21 22 23" at bounding box center [385, 450] width 24 height 22
type input "[DATE] 23:30"
select select "20"
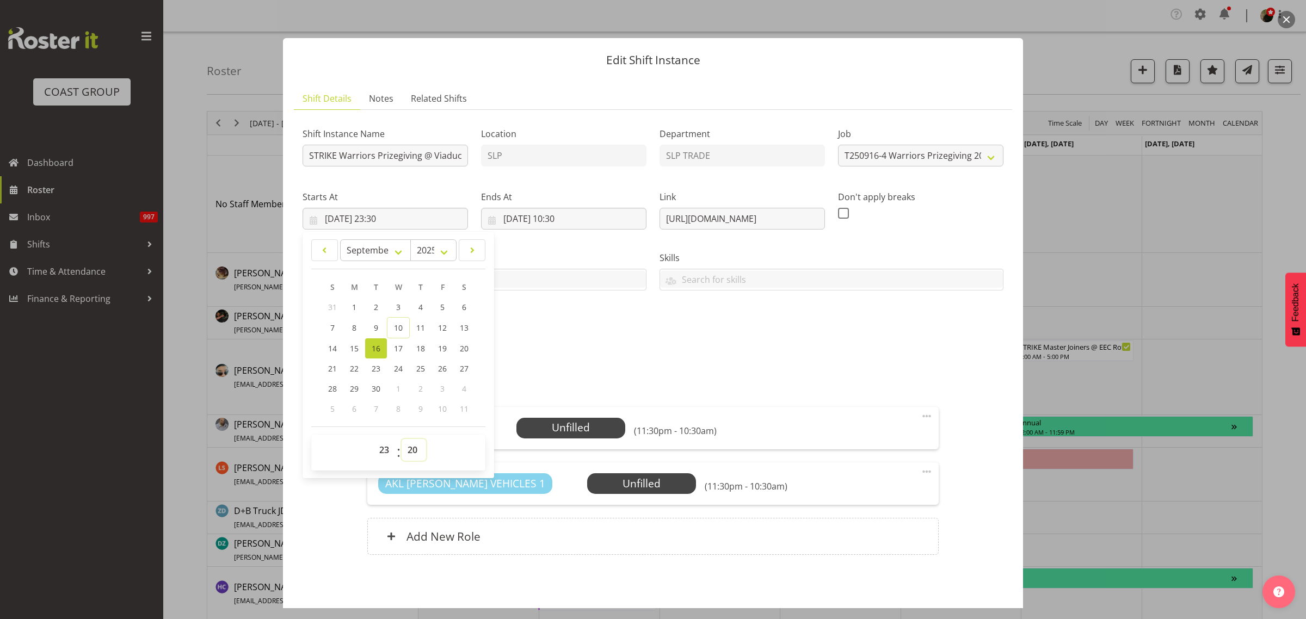
type input "[DATE] 23:20"
select select "26"
type input "[DATE] 23:26"
select select "10"
type input "[DATE] 23:10"
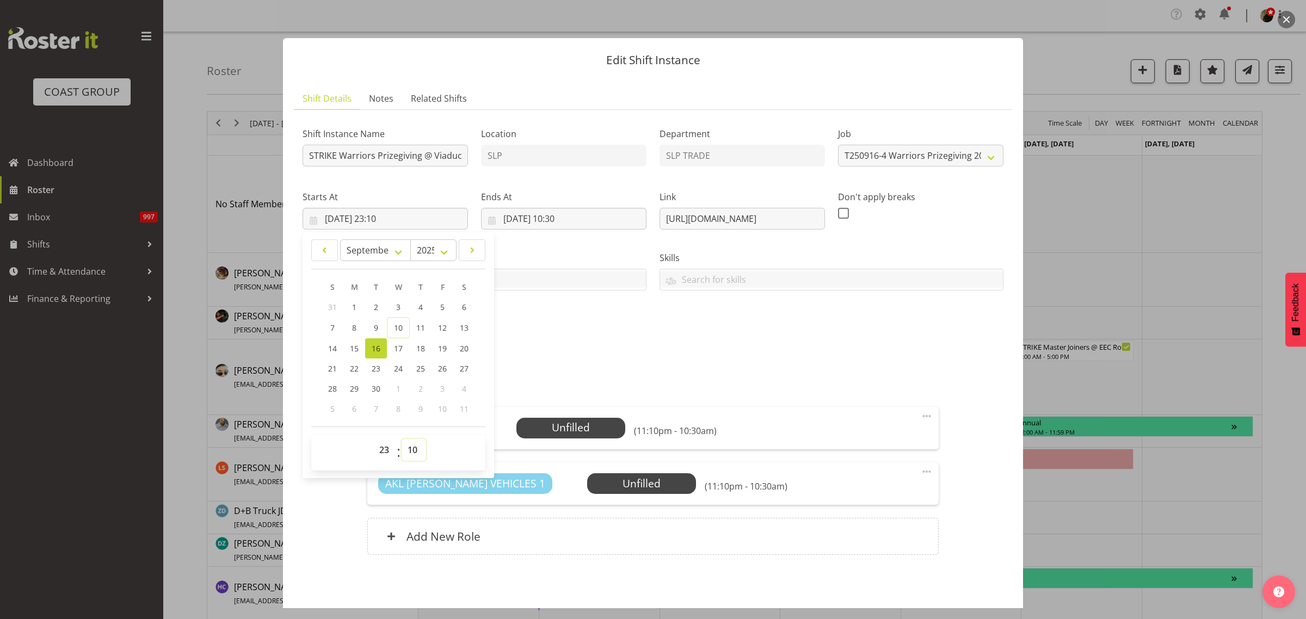
select select "15"
type input "[DATE] 23:15"
click at [539, 213] on input "[DATE] 10:30" at bounding box center [563, 219] width 165 height 22
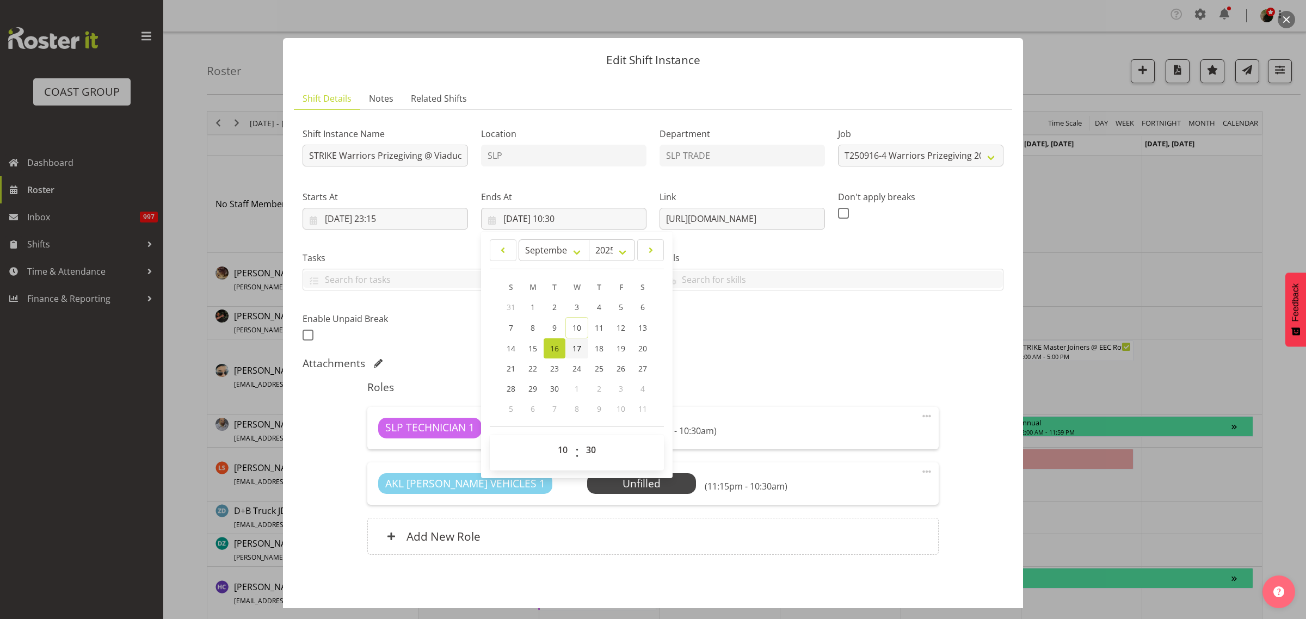
click at [574, 349] on span "17" at bounding box center [576, 348] width 9 height 10
type input "[DATE] 10:30"
click at [560, 452] on select "00 01 02 03 04 05 06 07 08 09 10 11 12 13 14 15 16 17 18 19 20 21 22 23" at bounding box center [564, 450] width 24 height 22
select select "1"
click at [552, 439] on select "00 01 02 03 04 05 06 07 08 09 10 11 12 13 14 15 16 17 18 19 20 21 22 23" at bounding box center [564, 450] width 24 height 22
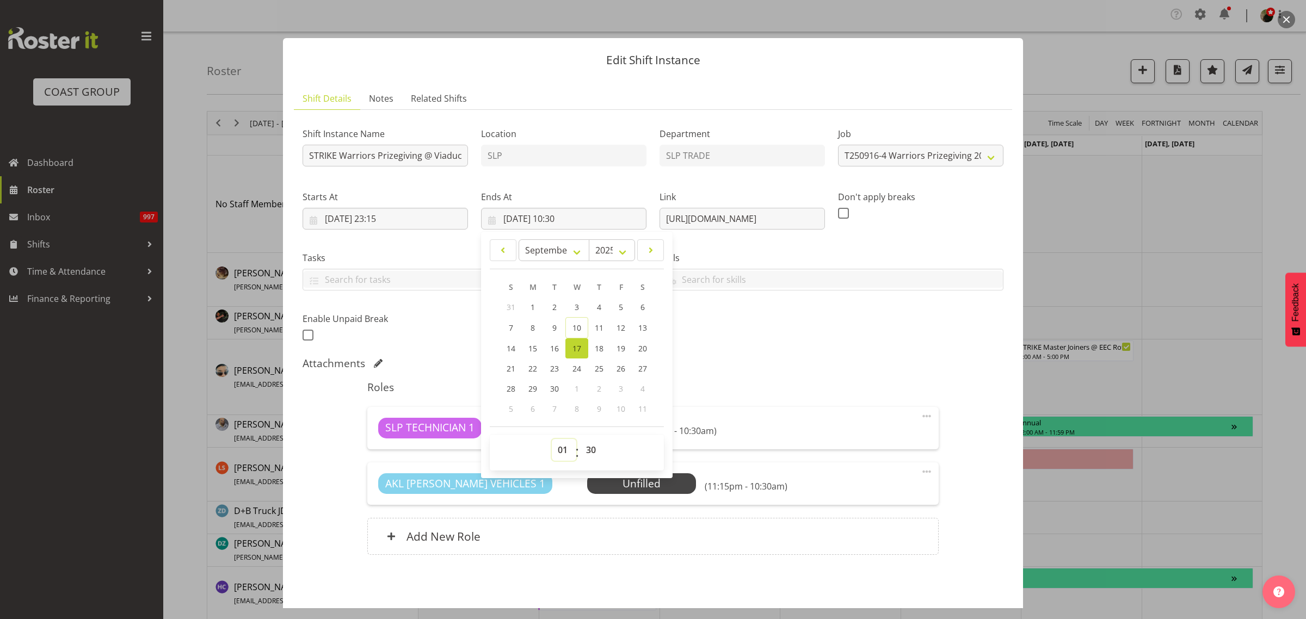
type input "[DATE] 01:30"
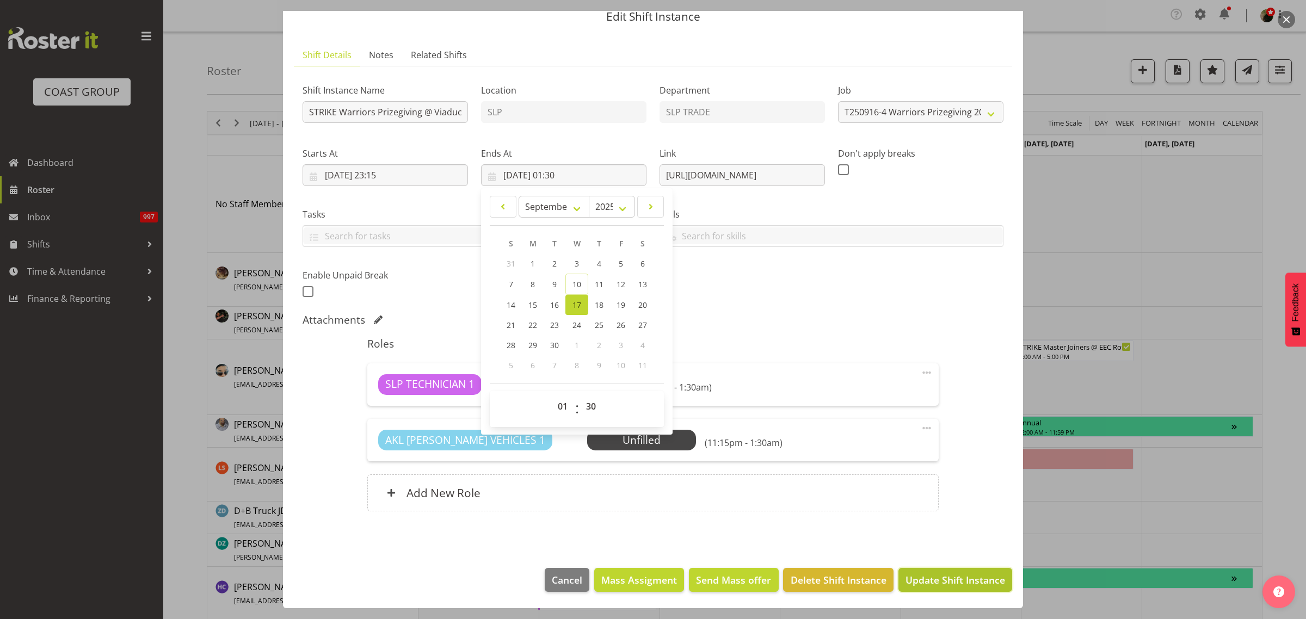
click at [955, 586] on span "Update Shift Instance" at bounding box center [955, 580] width 100 height 14
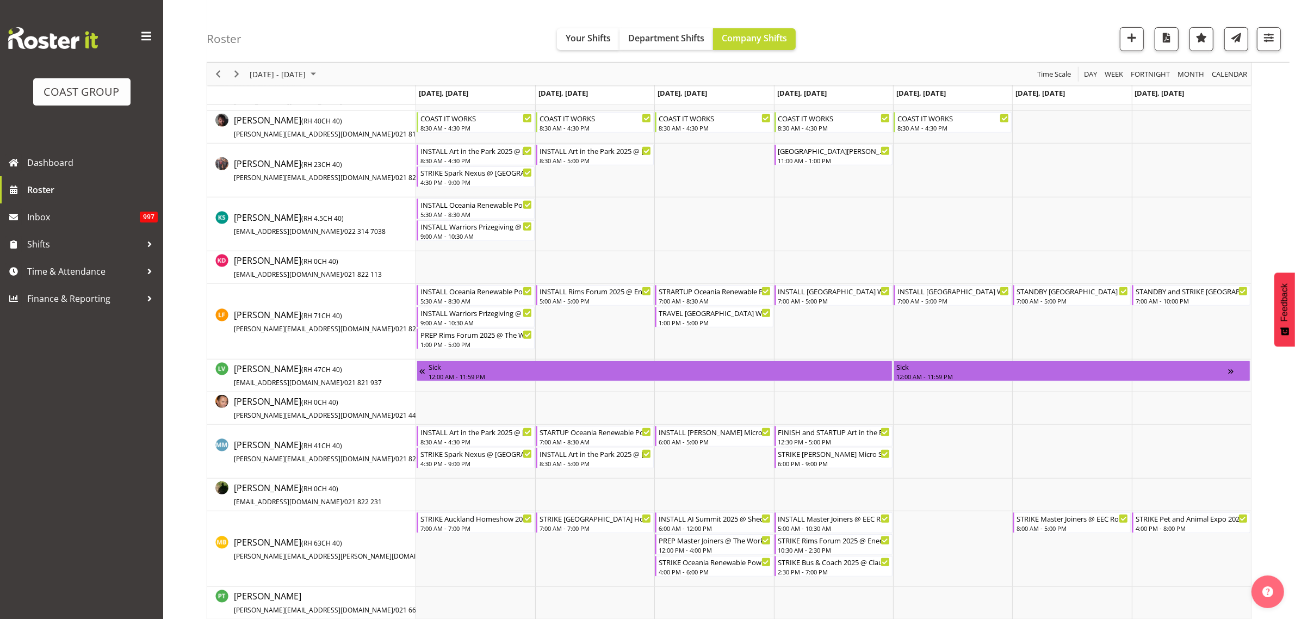
scroll to position [612, 0]
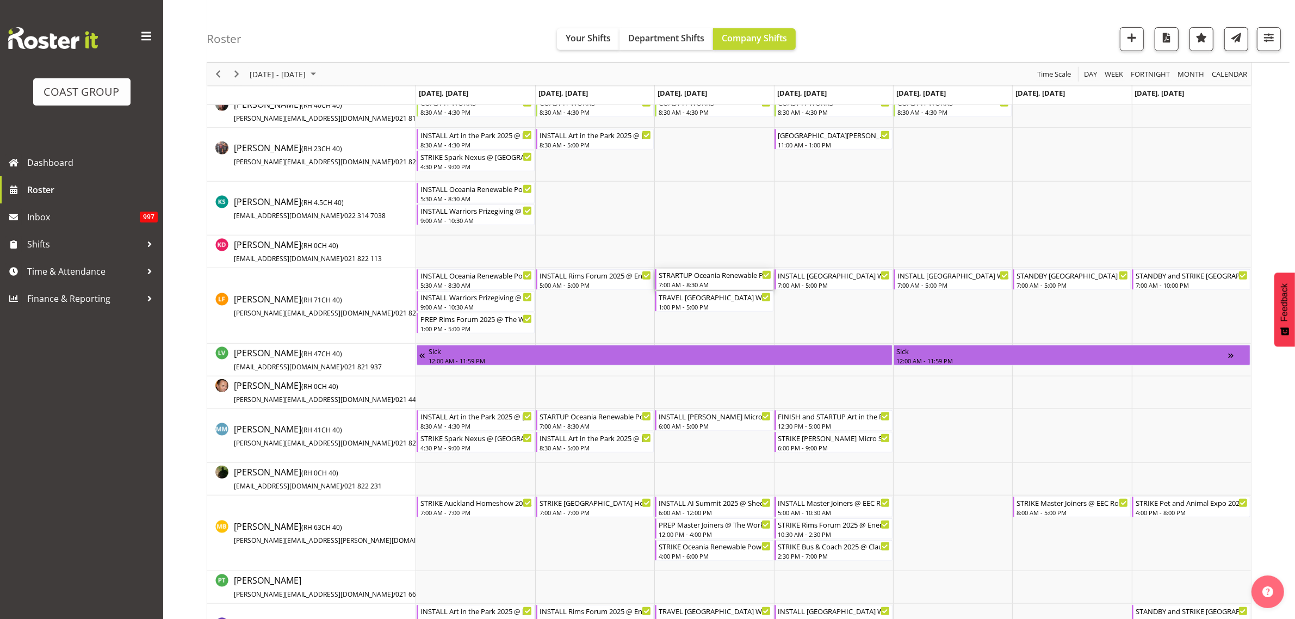
click at [695, 283] on div "7:00 AM - 8:30 AM" at bounding box center [715, 284] width 112 height 9
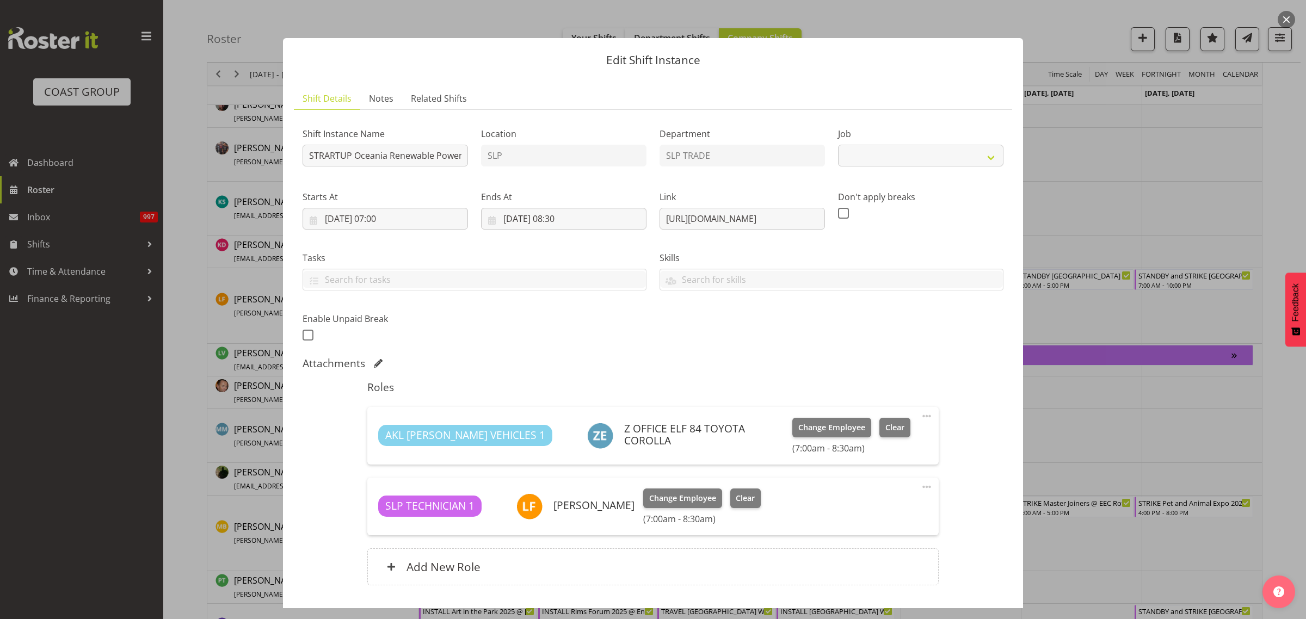
select select "10547"
click at [1284, 21] on button "button" at bounding box center [1285, 19] width 17 height 17
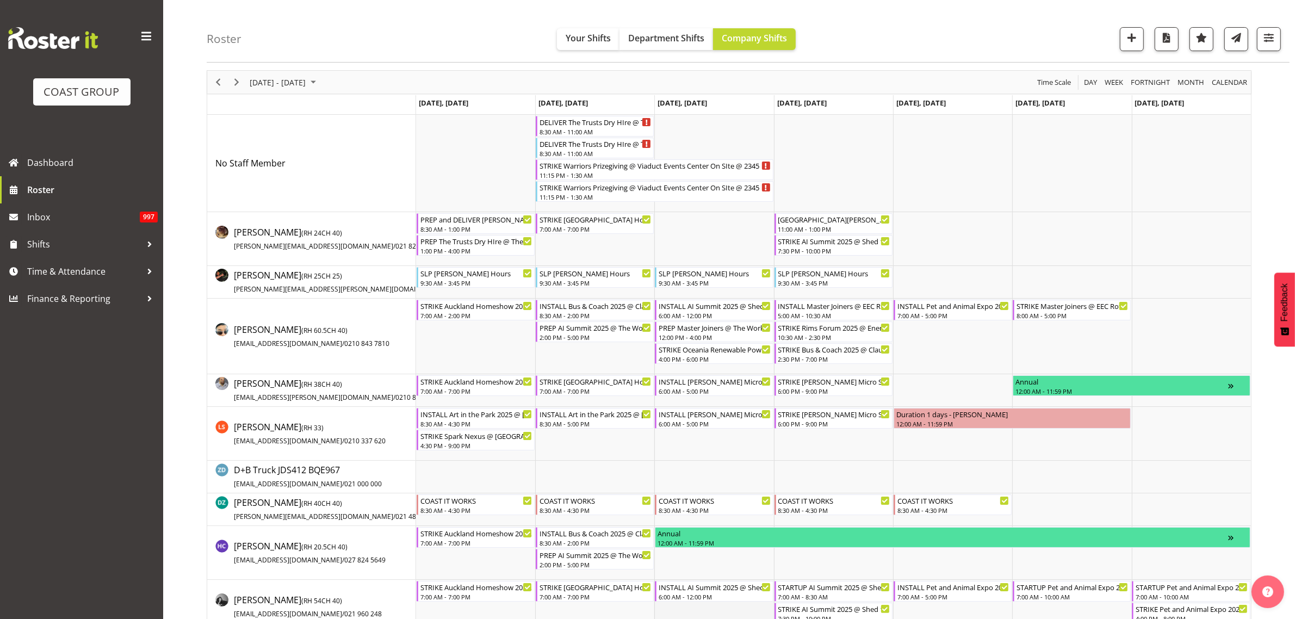
scroll to position [0, 0]
